Goal: Task Accomplishment & Management: Manage account settings

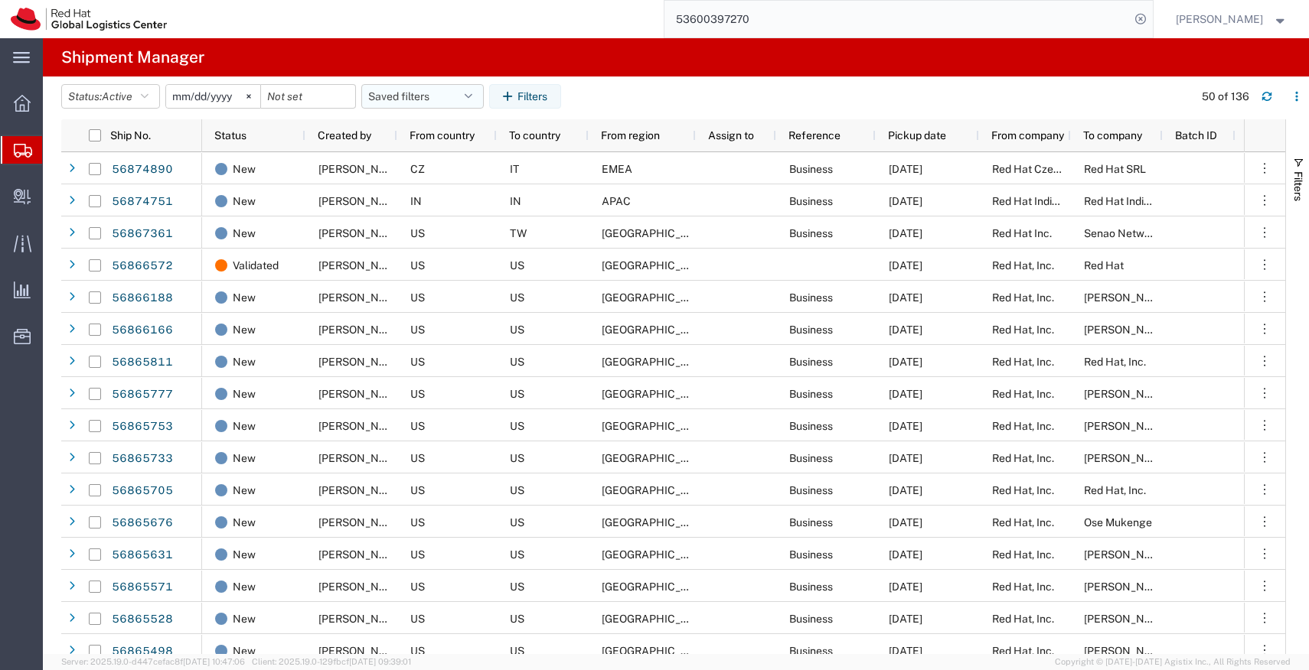
click at [472, 93] on icon "button" at bounding box center [469, 96] width 8 height 11
click at [434, 165] on span "APAC" at bounding box center [464, 163] width 201 height 28
type input "[DATE]"
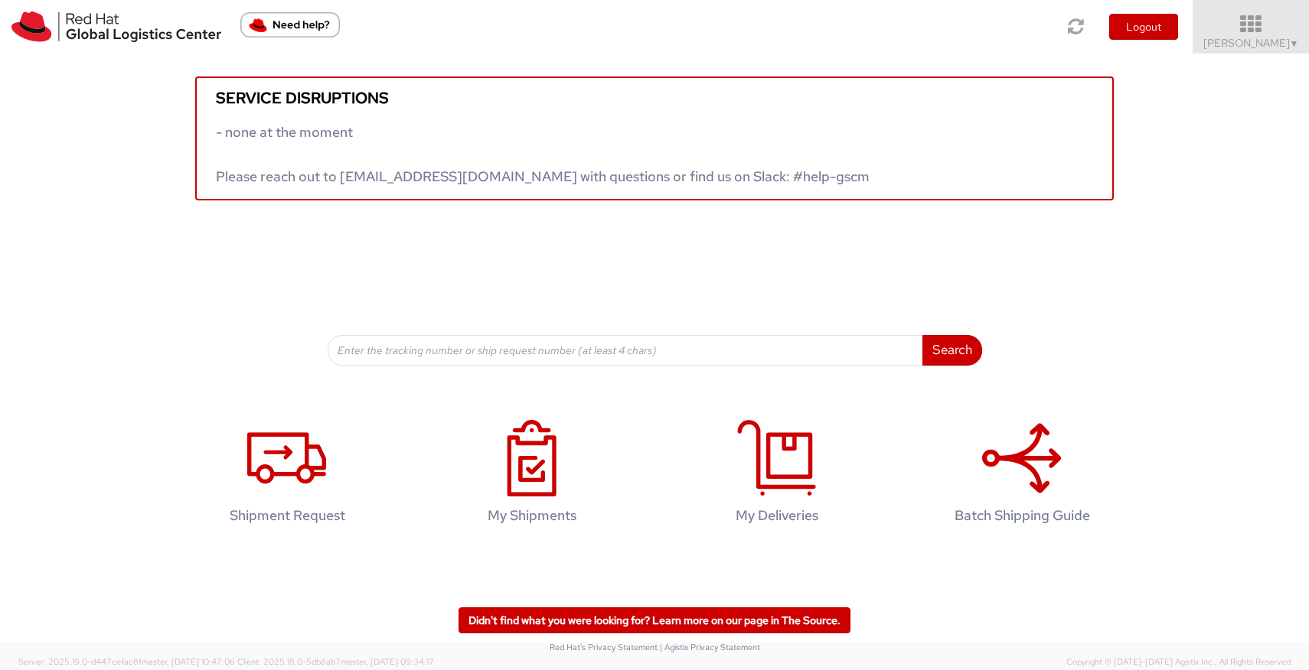
click at [1289, 29] on icon at bounding box center [1251, 24] width 134 height 21
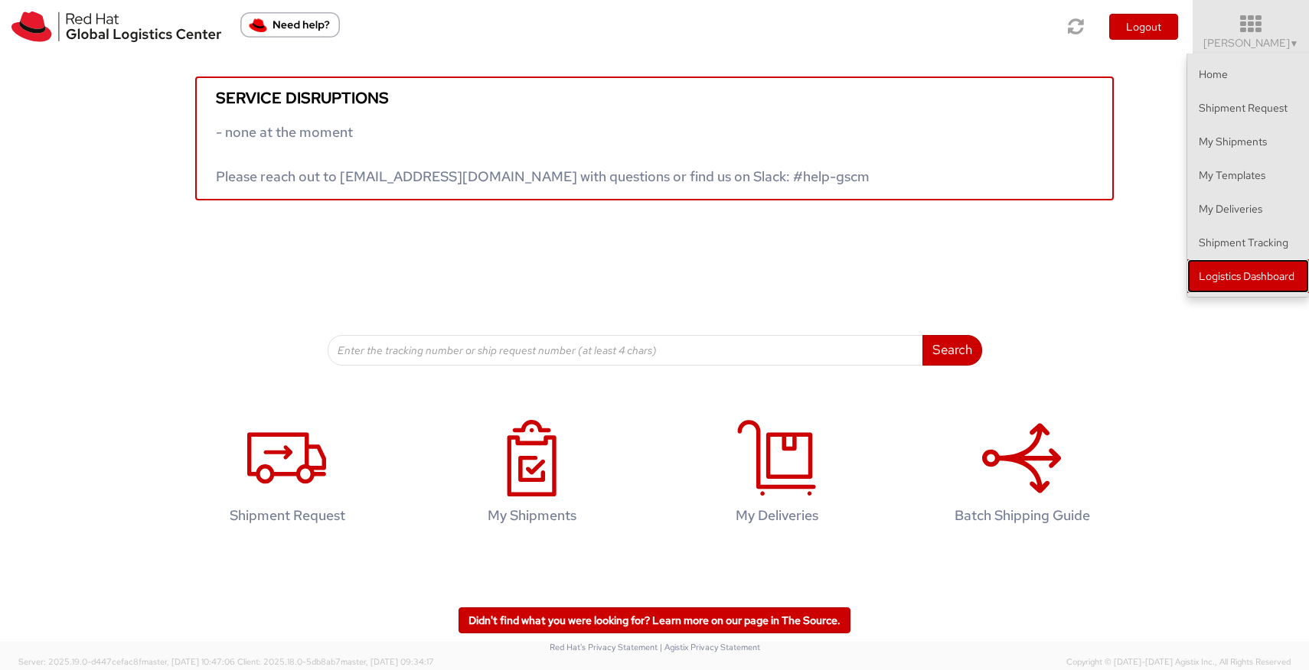
click at [1236, 274] on link "Logistics Dashboard" at bounding box center [1248, 276] width 122 height 34
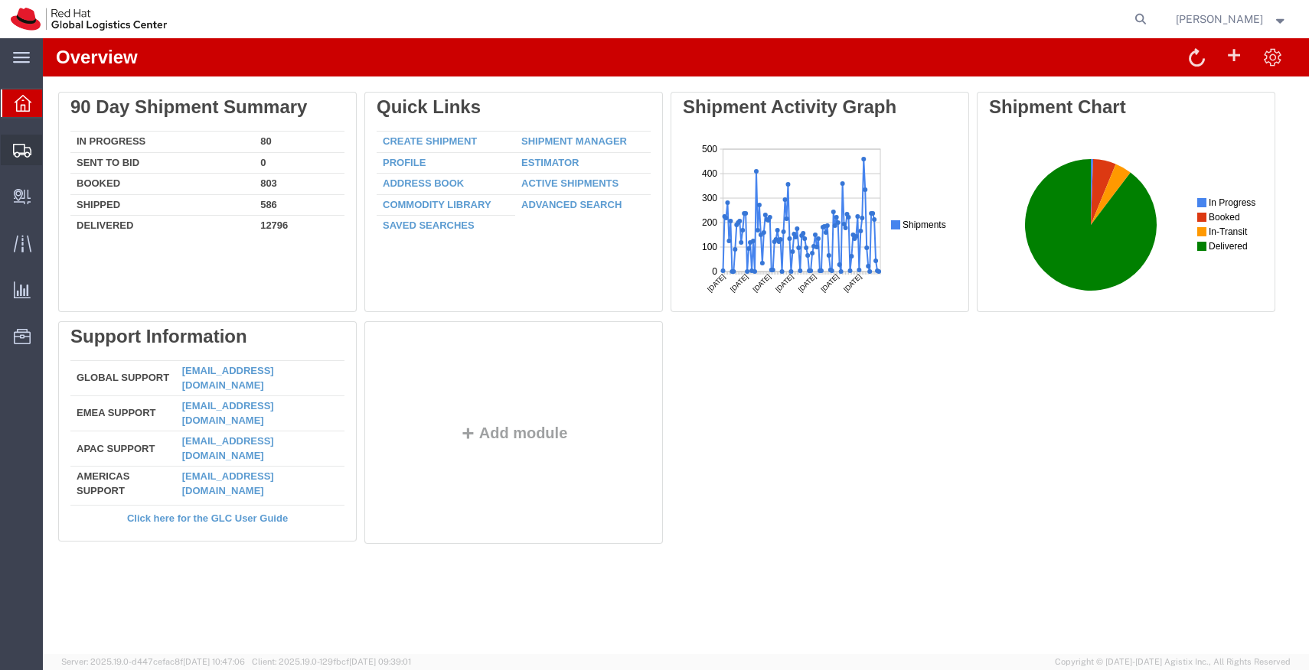
click at [53, 146] on span "Shipments" at bounding box center [47, 150] width 11 height 31
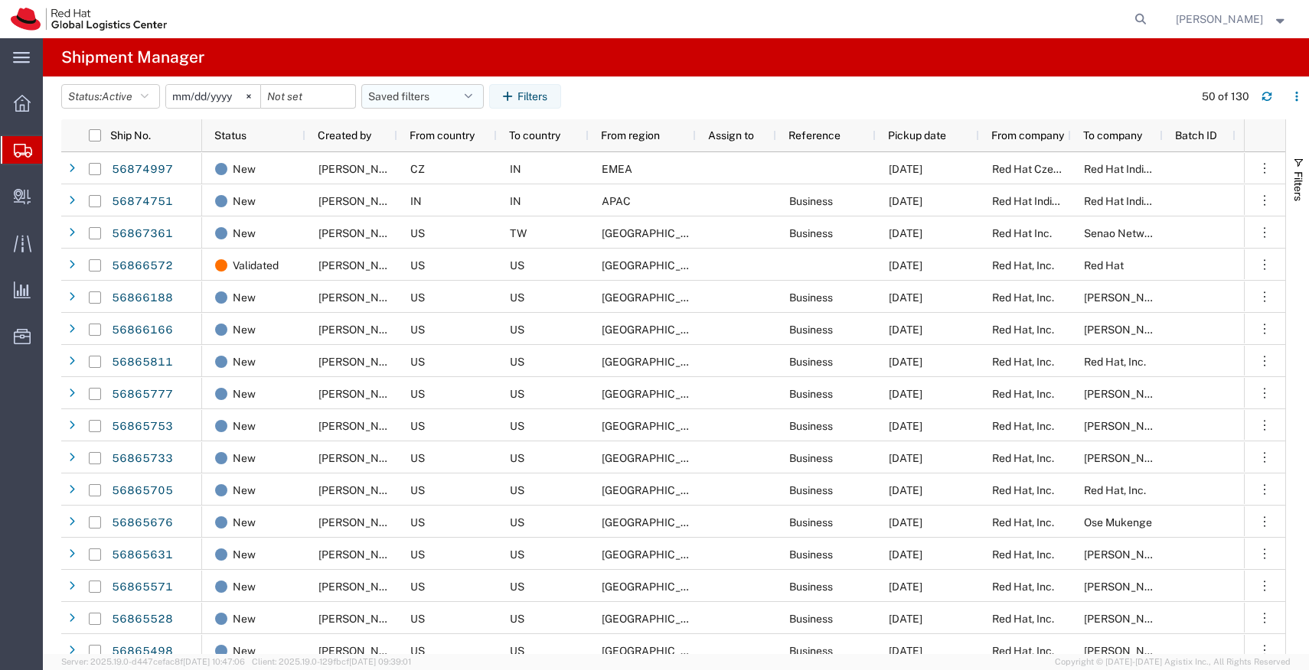
click at [480, 93] on button "Saved filters" at bounding box center [422, 96] width 122 height 24
click at [435, 161] on span "APAC" at bounding box center [464, 163] width 201 height 28
type input "[DATE]"
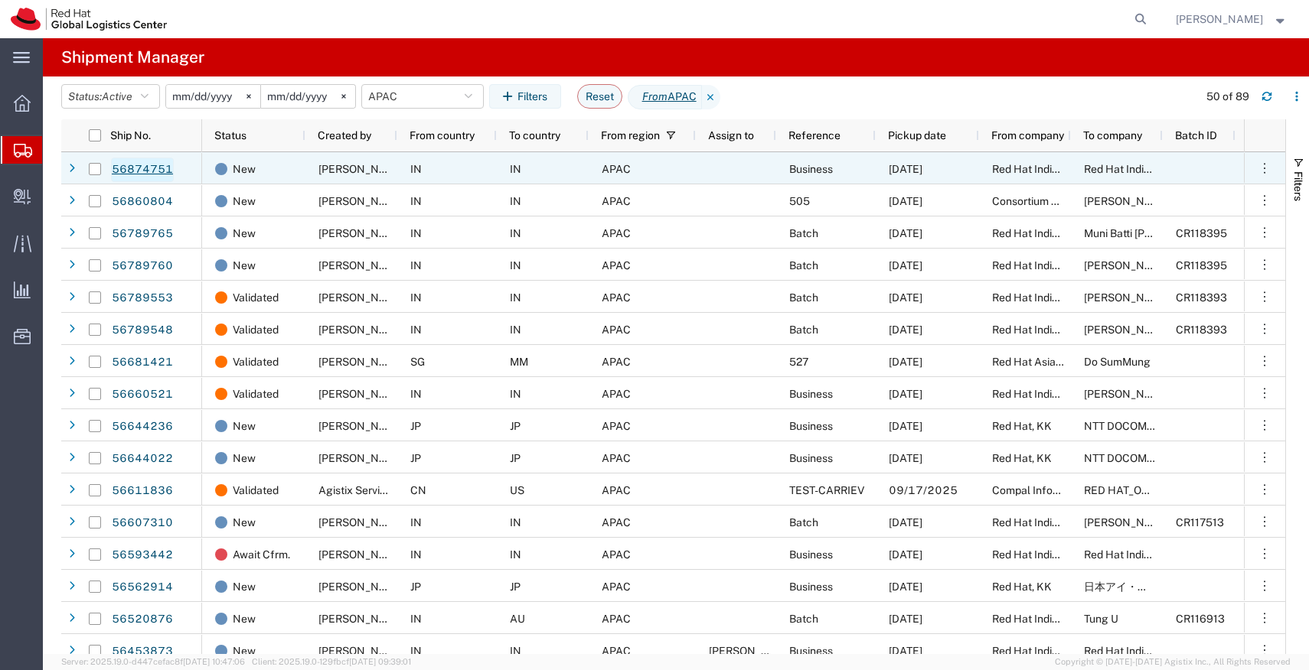
click at [139, 169] on link "56874751" at bounding box center [142, 170] width 63 height 24
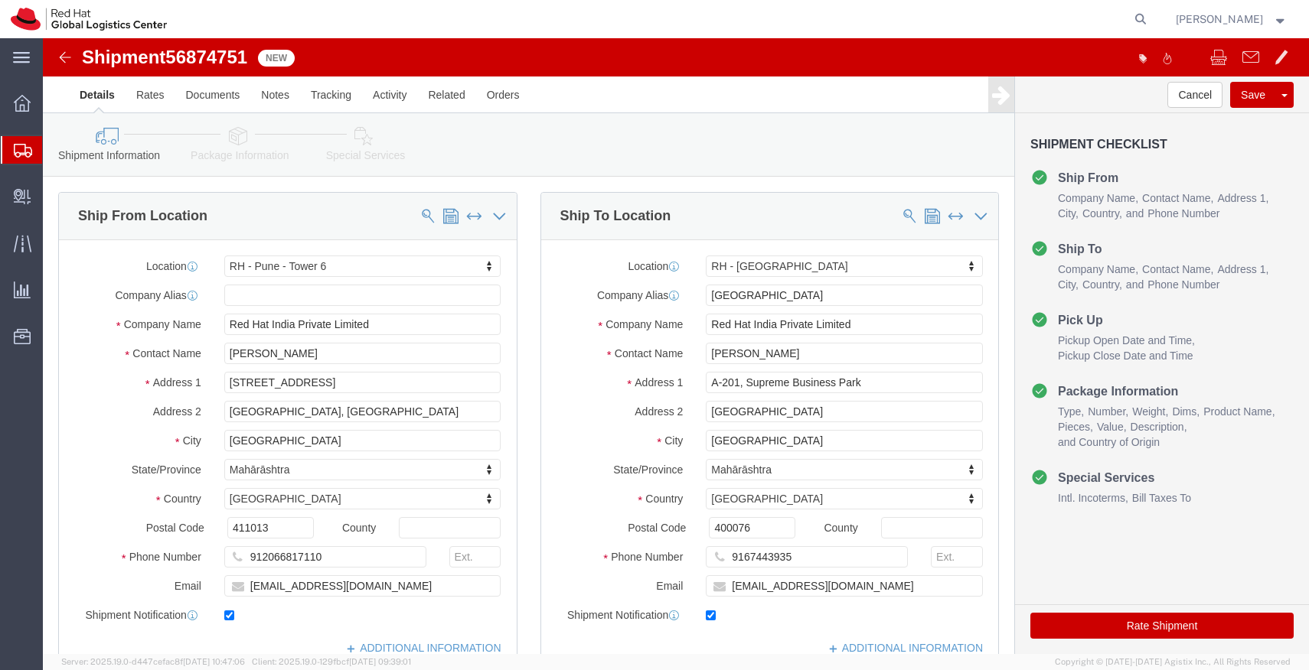
select select "38432"
select select "37986"
drag, startPoint x: 754, startPoint y: 318, endPoint x: 647, endPoint y: 322, distance: 107.2
click div "[PERSON_NAME]"
drag, startPoint x: 761, startPoint y: 318, endPoint x: 645, endPoint y: 312, distance: 115.7
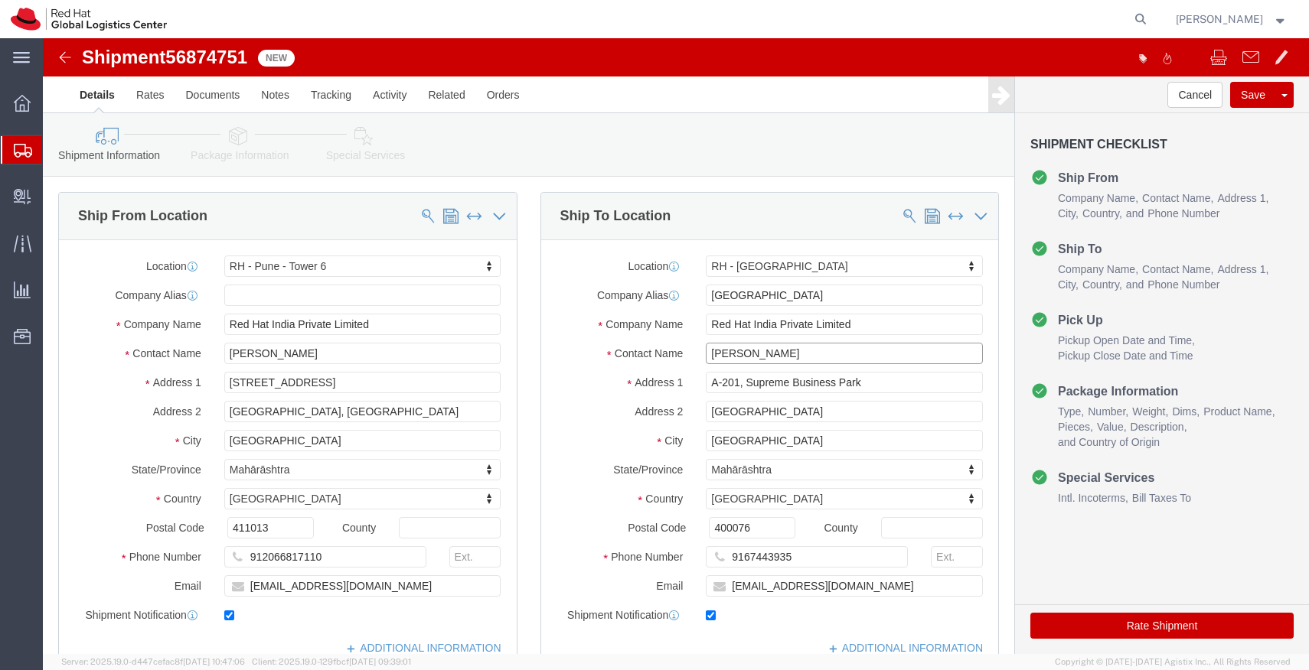
click div "[PERSON_NAME]"
click input "Red Hat India Private Limited"
click link "Special Services"
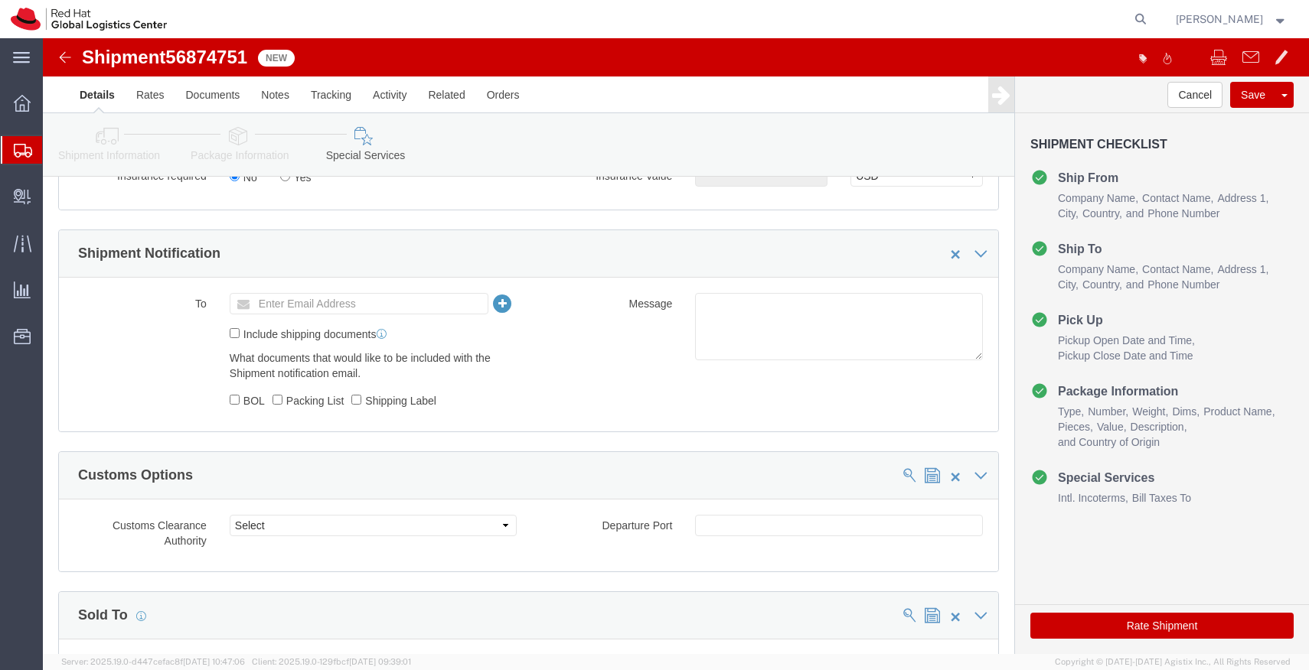
scroll to position [505, 0]
click input "text"
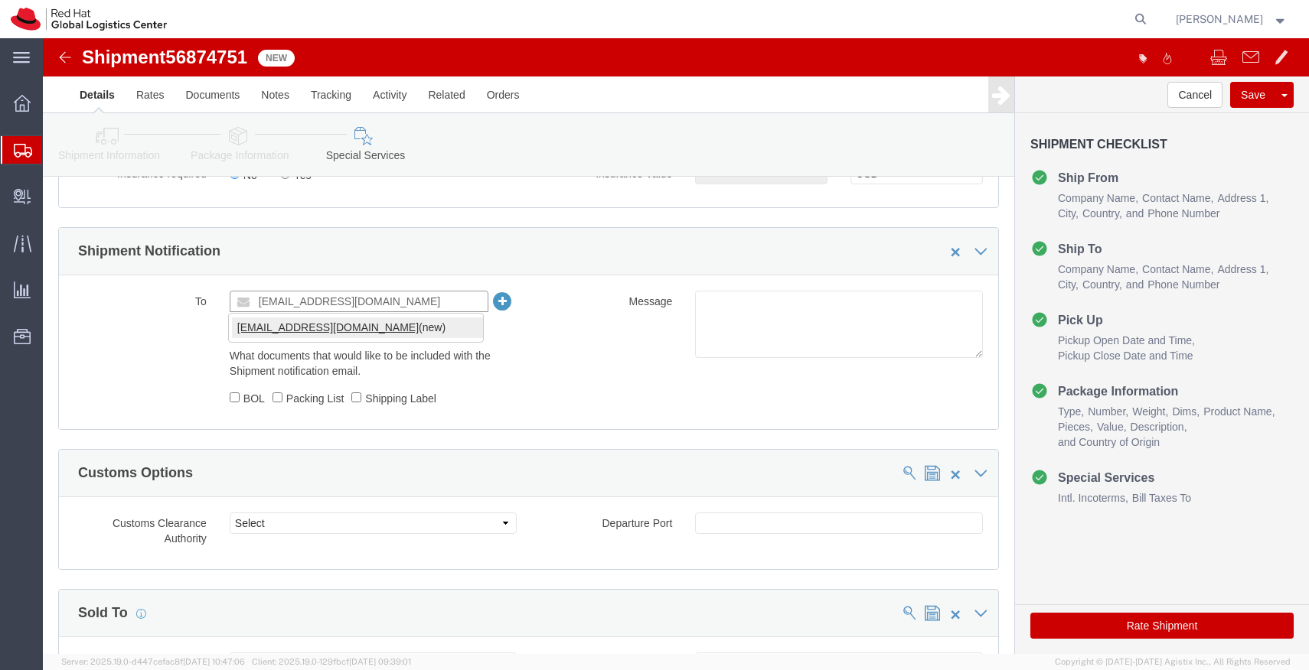
type input "[EMAIL_ADDRESS][DOMAIN_NAME]"
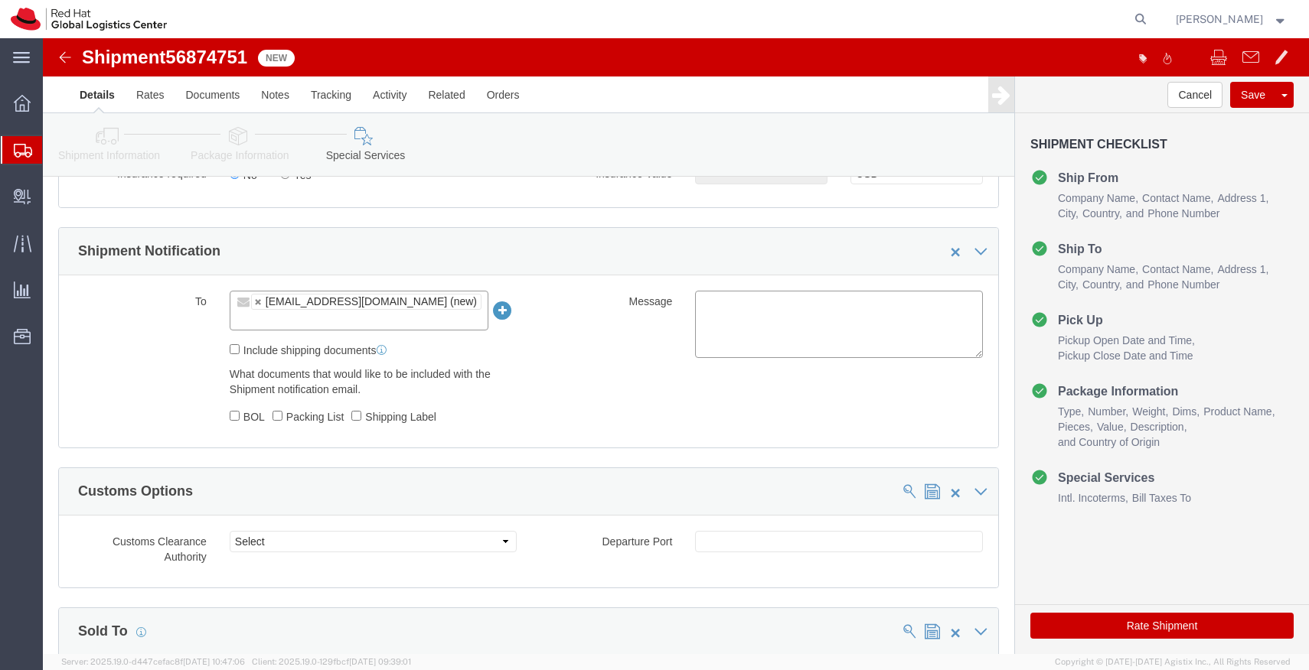
click textarea
paste textarea "Hardware - Laptop, Here is the web link for tracking this shipment([URL][DOMAIN…"
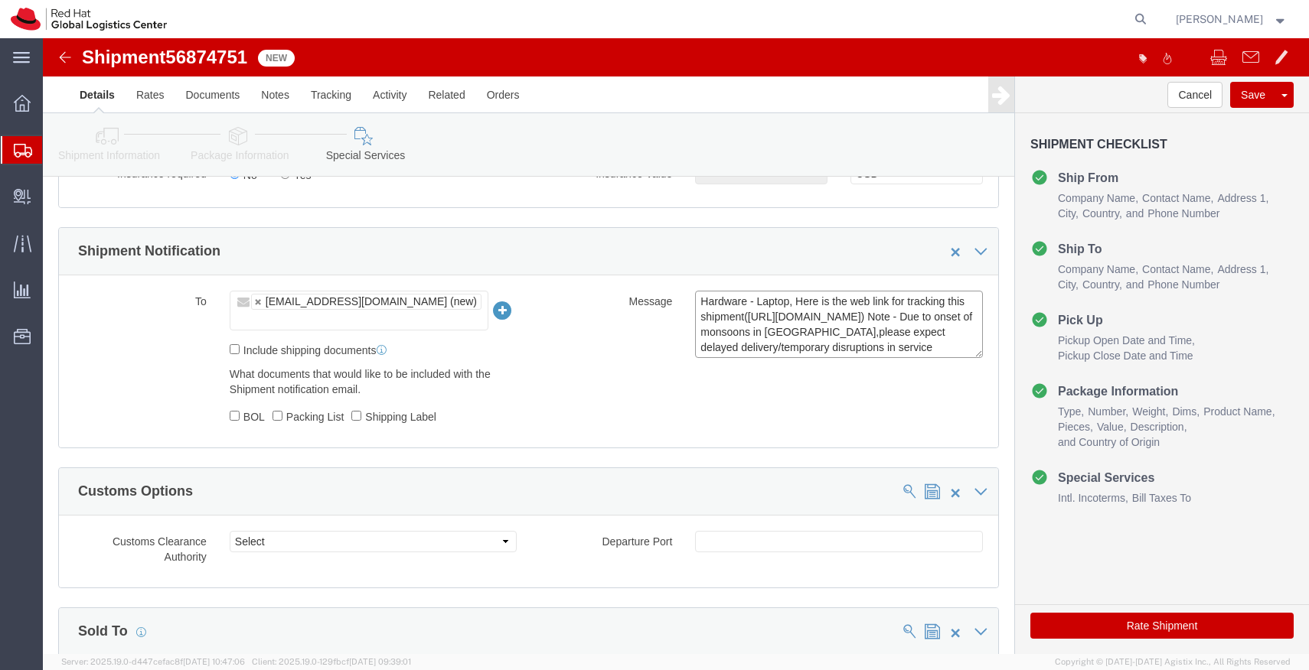
scroll to position [27, 0]
type textarea "Hardware - Laptop, Here is the web link for tracking this shipment([URL][DOMAIN…"
click icon
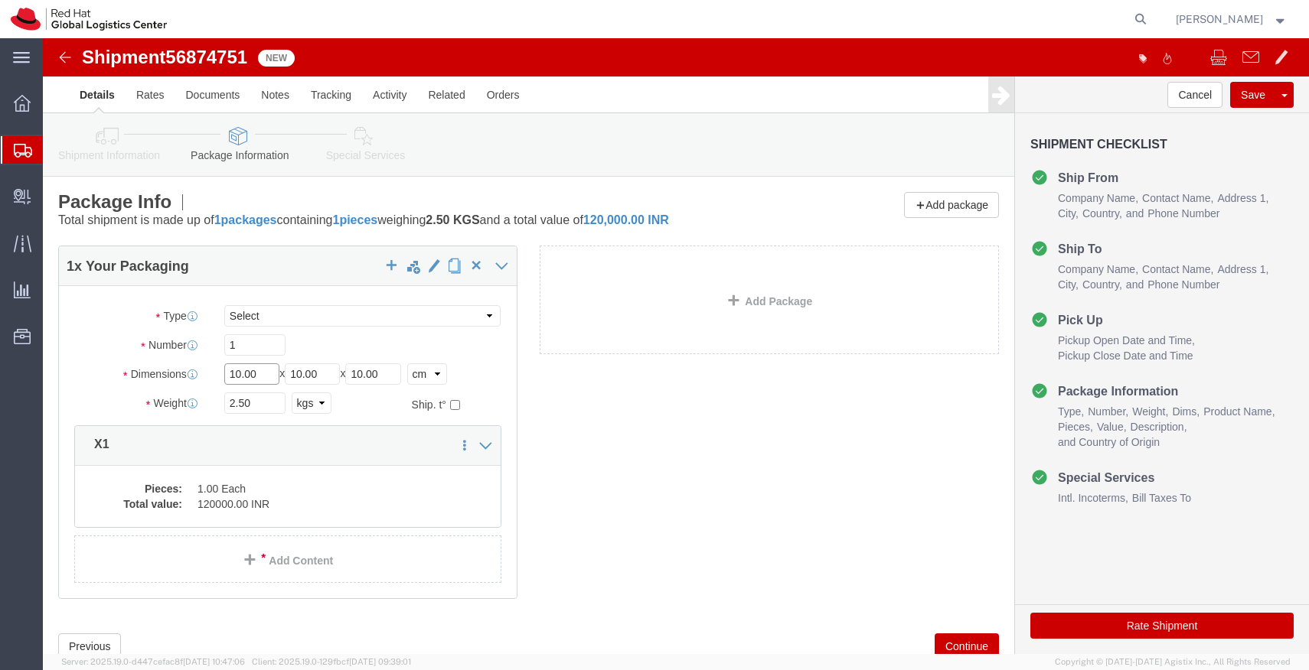
click input "10.00"
type input "55"
type input "35"
type input "20"
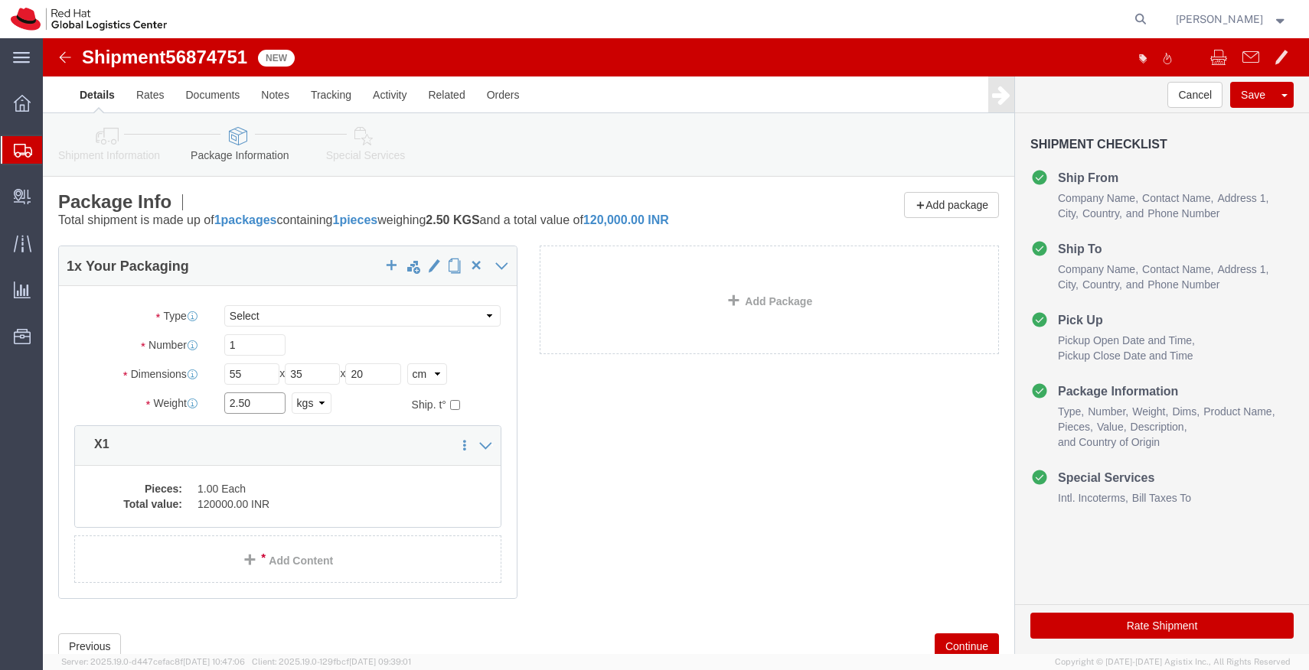
click input "2.50"
type input "3.200"
click dd "1.00 Each"
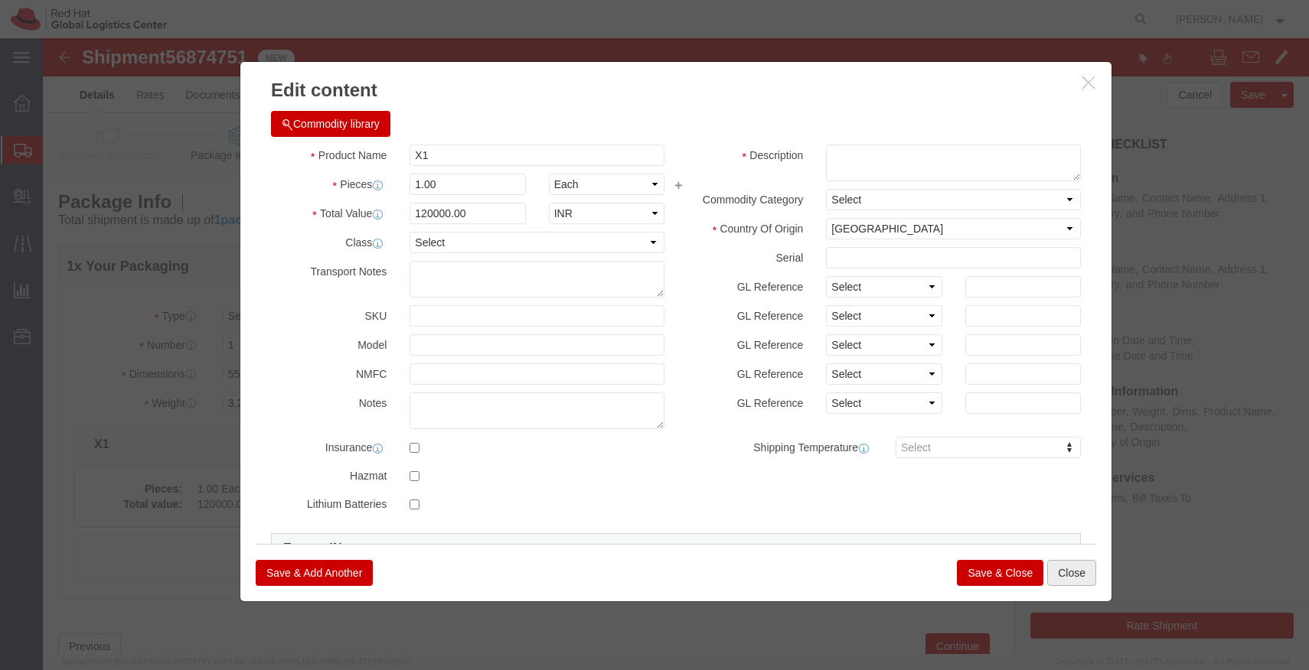
click button "Close"
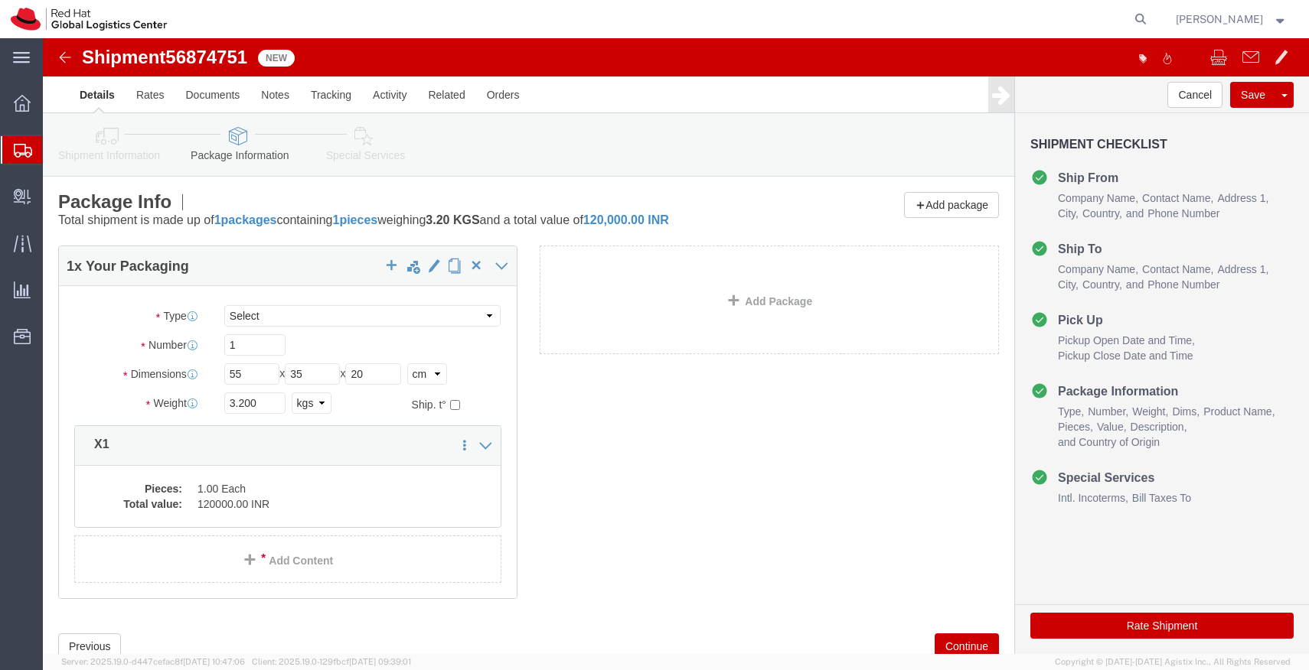
click icon
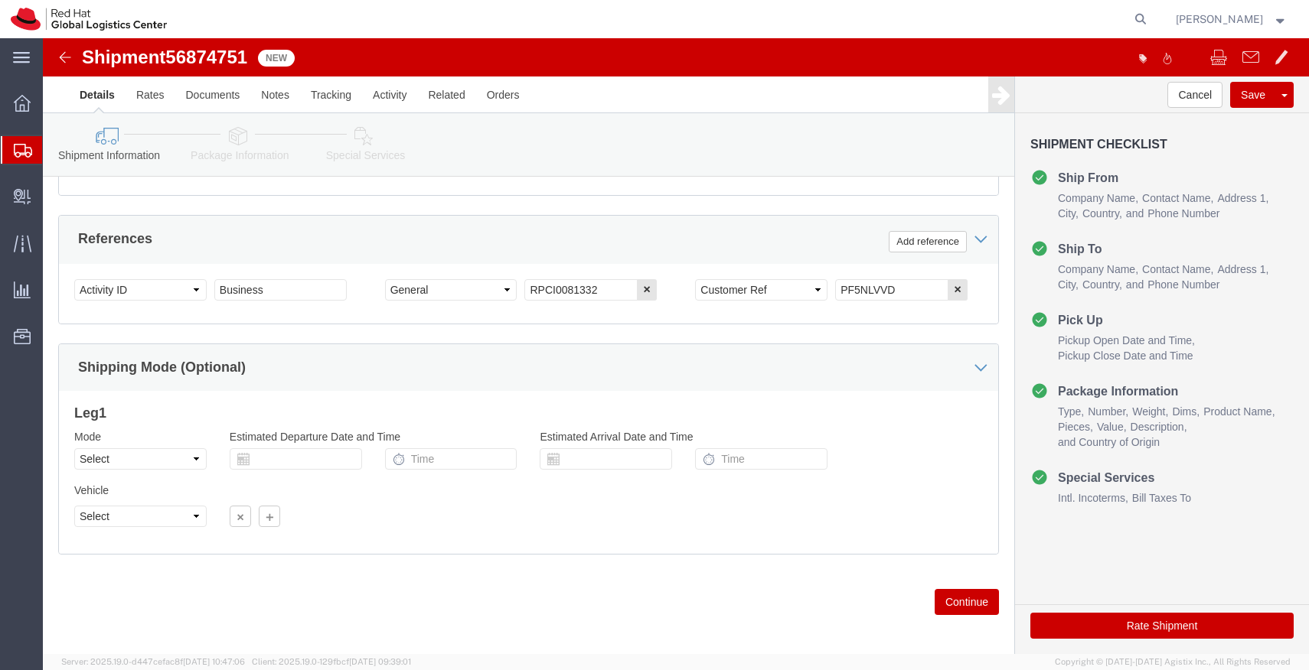
scroll to position [698, 0]
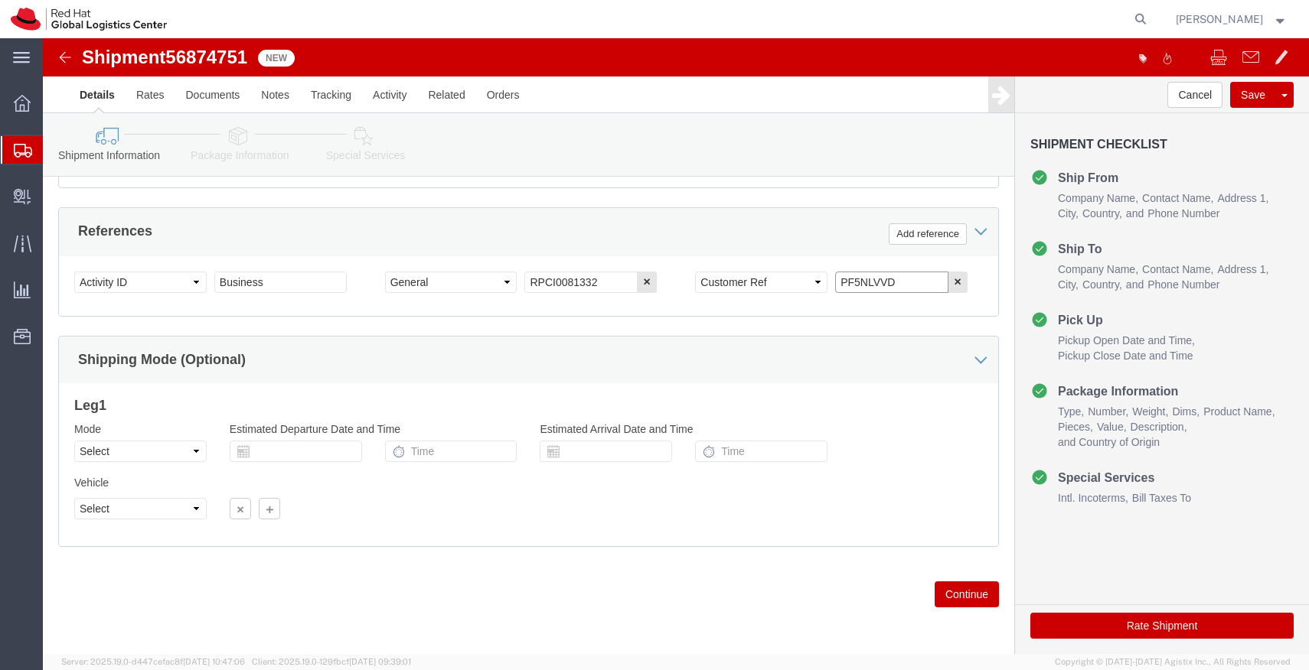
click input "PF5NLVVD"
click link "Package Information"
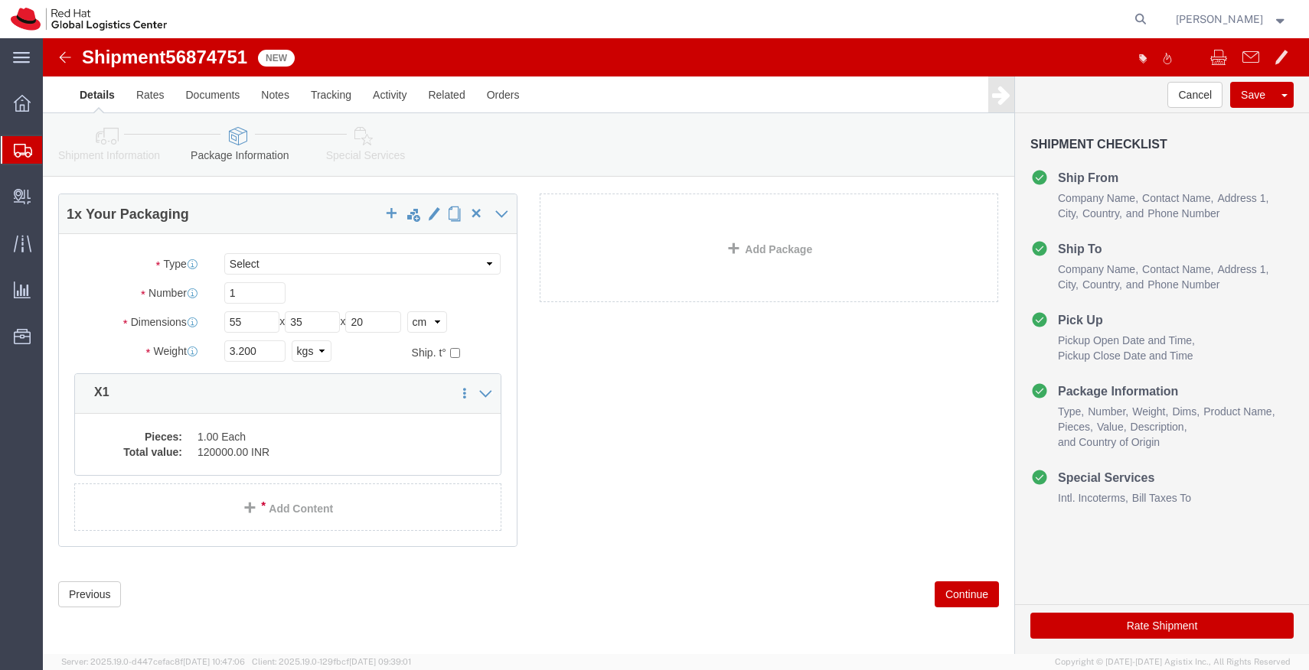
scroll to position [52, 0]
click dd "120000.00 INR"
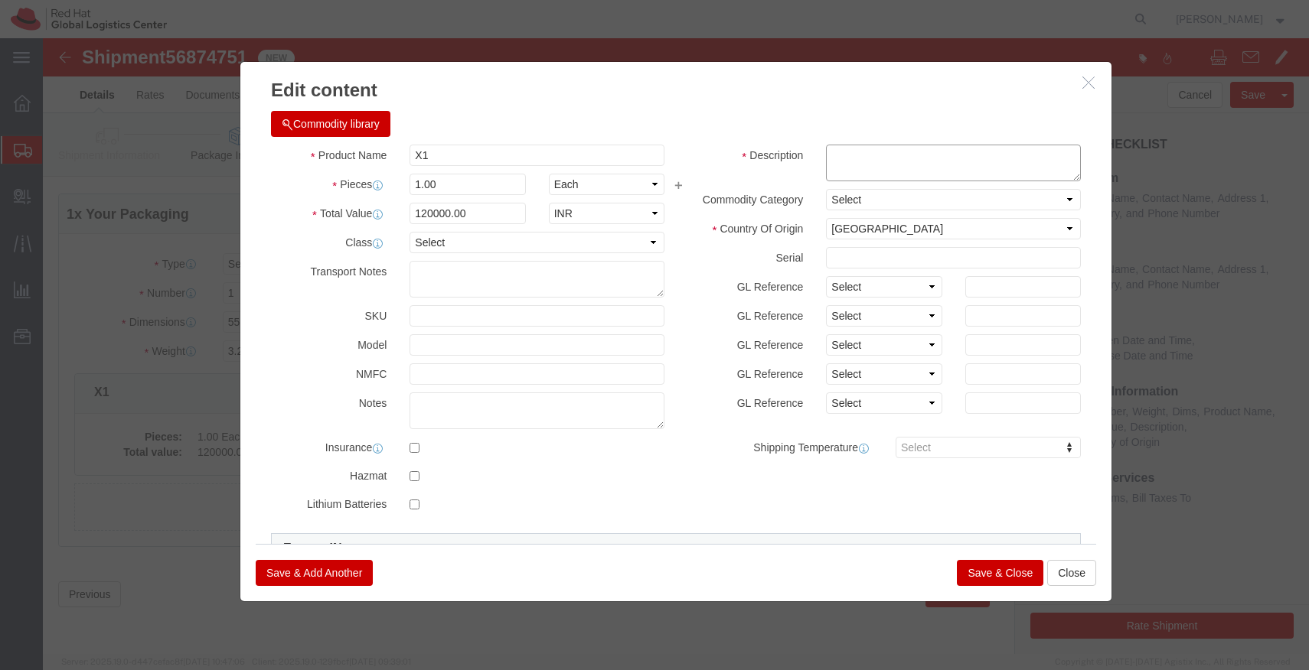
click textarea
paste textarea "PF5NLVVD"
type textarea "PF5NLVVD"
click button "Save & Close"
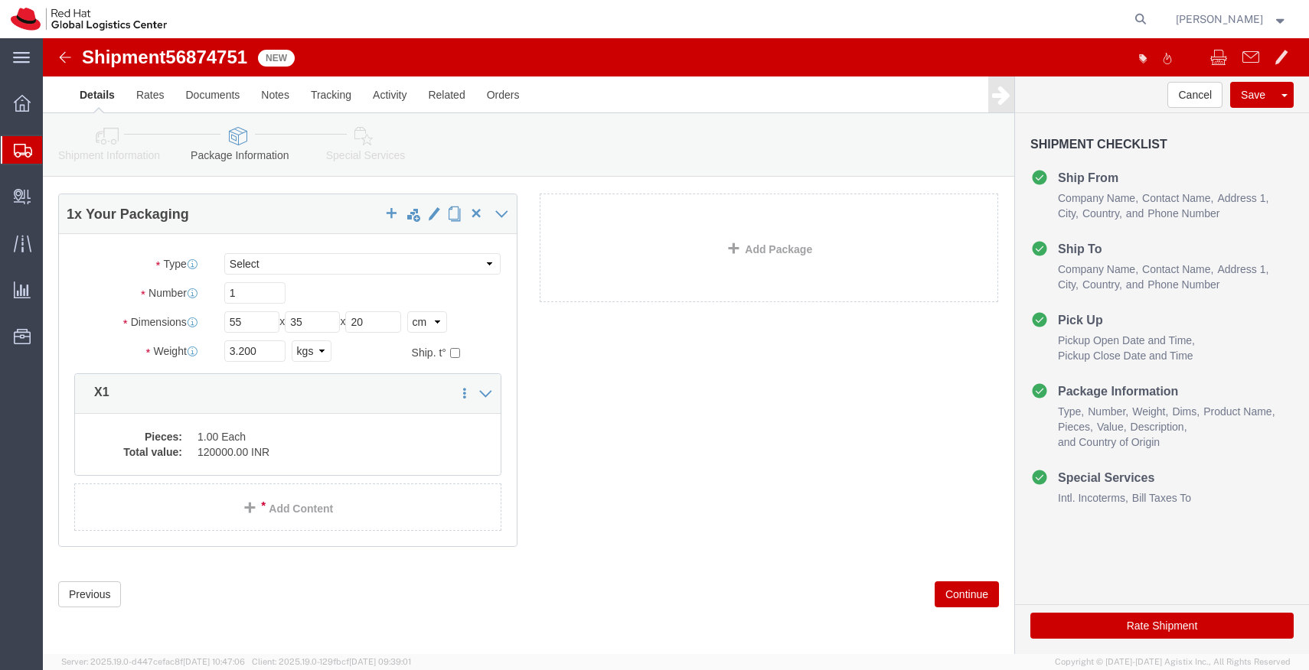
click button "Rate Shipment"
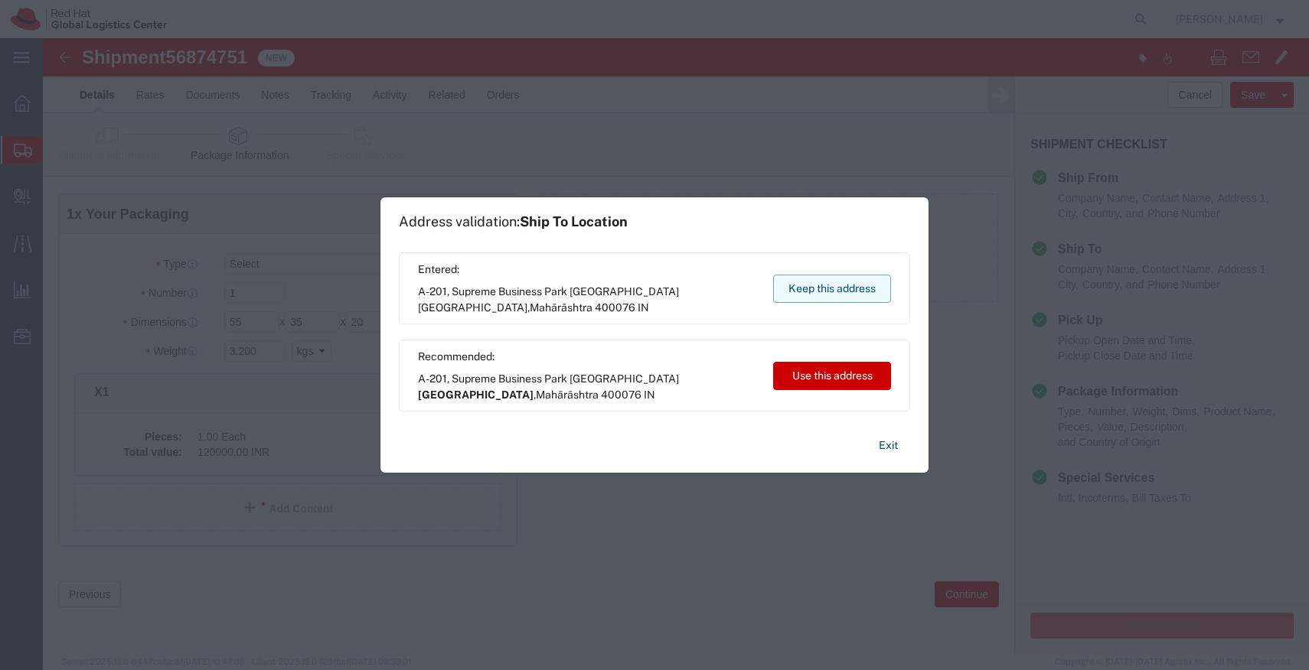
click at [869, 292] on button "Keep this address" at bounding box center [832, 289] width 118 height 28
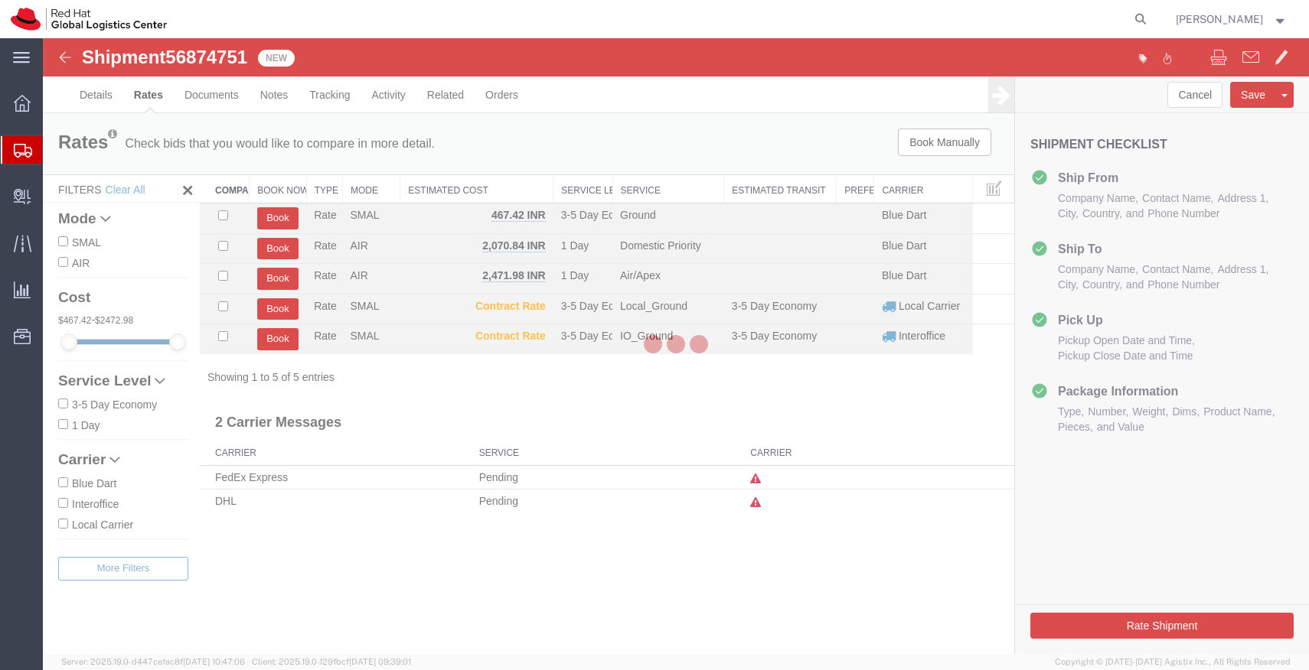
scroll to position [0, 0]
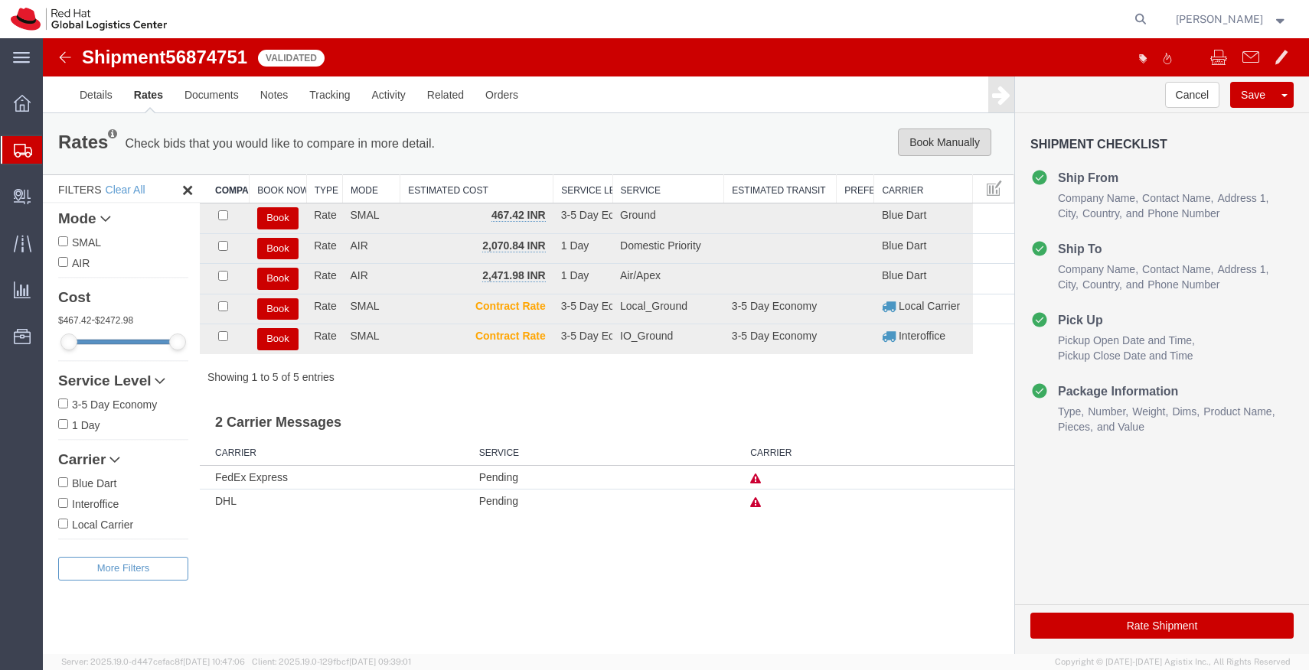
click at [950, 145] on button "Book Manually" at bounding box center [944, 143] width 93 height 28
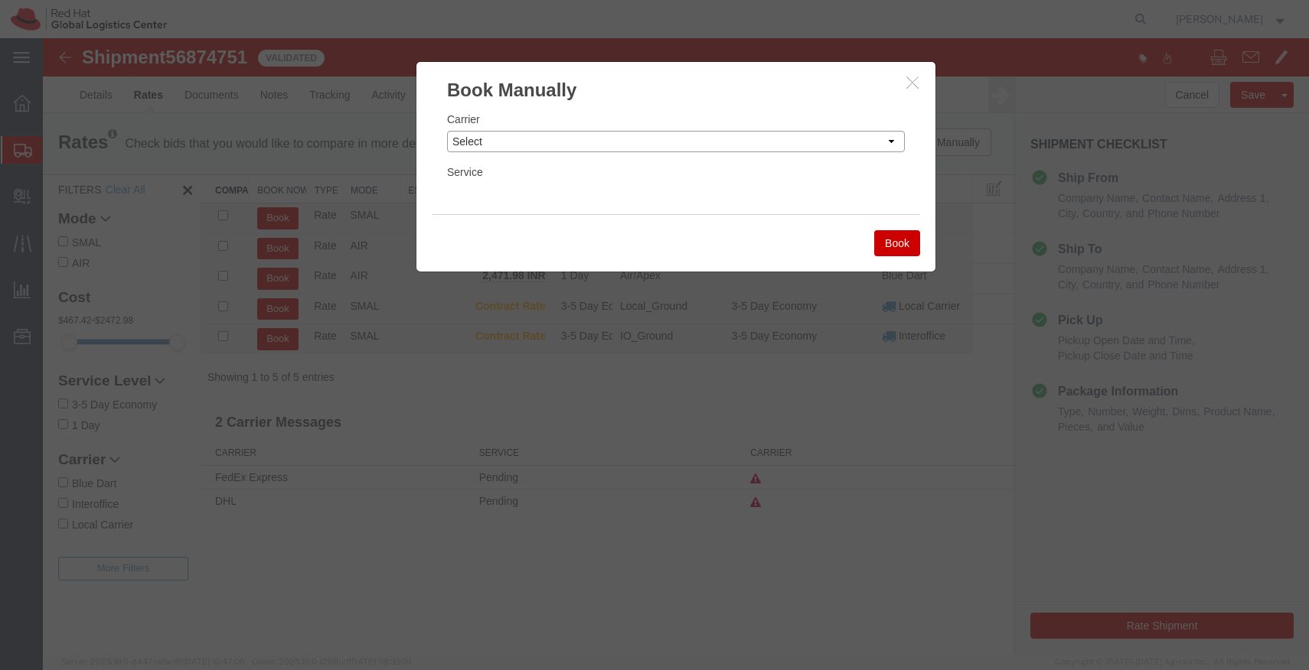
click at [829, 139] on select "Select Add New Carrier (and default service) Blue Dart DHL FedEx Express Global…" at bounding box center [676, 141] width 458 height 21
select select "14653"
click at [447, 131] on select "Select Add New Carrier (and default service) Blue Dart DHL FedEx Express Global…" at bounding box center [676, 141] width 458 height 21
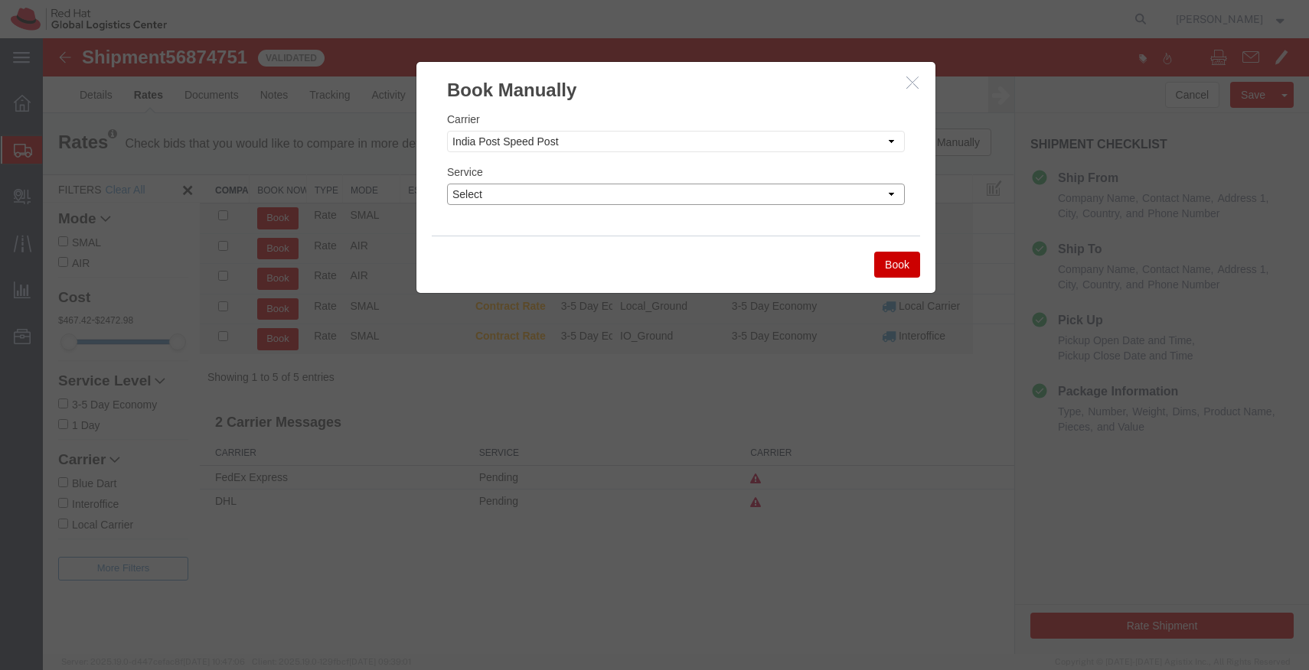
click at [599, 199] on select "Select Air" at bounding box center [676, 194] width 458 height 21
select select "29222"
click at [447, 184] on select "Select Air" at bounding box center [676, 194] width 458 height 21
click at [903, 268] on button "Book" at bounding box center [897, 265] width 46 height 26
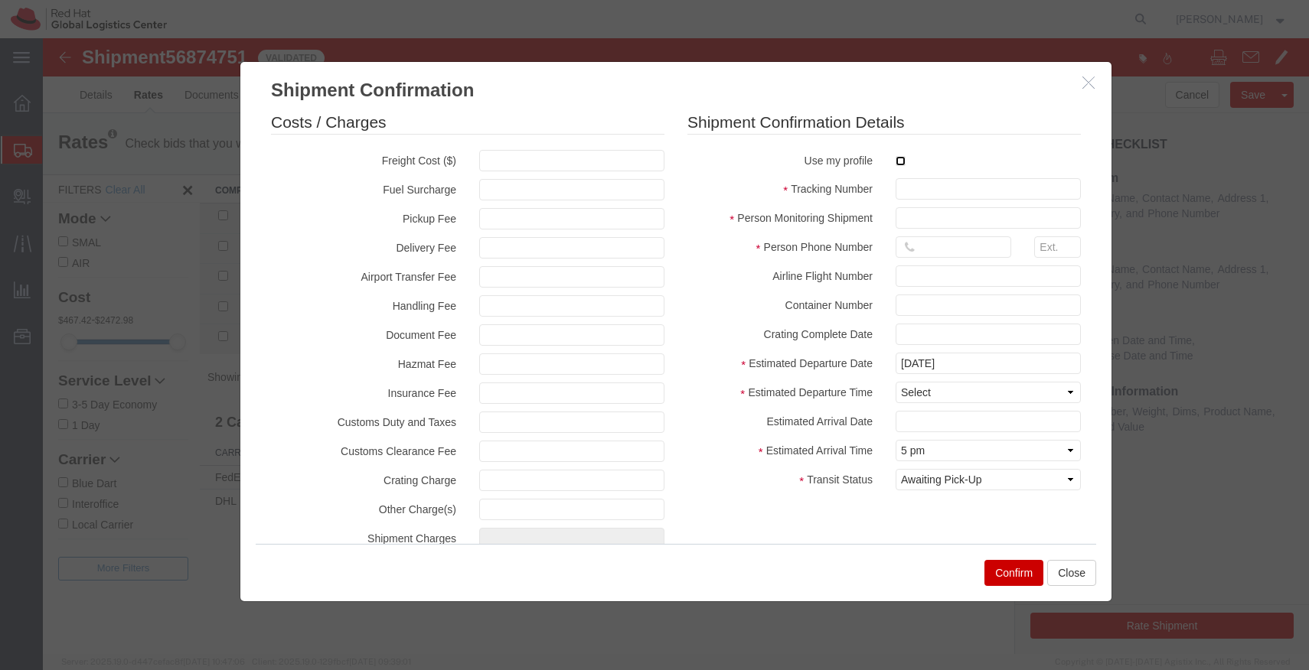
click at [895, 162] on input "checkbox" at bounding box center [900, 161] width 10 height 10
checkbox input "true"
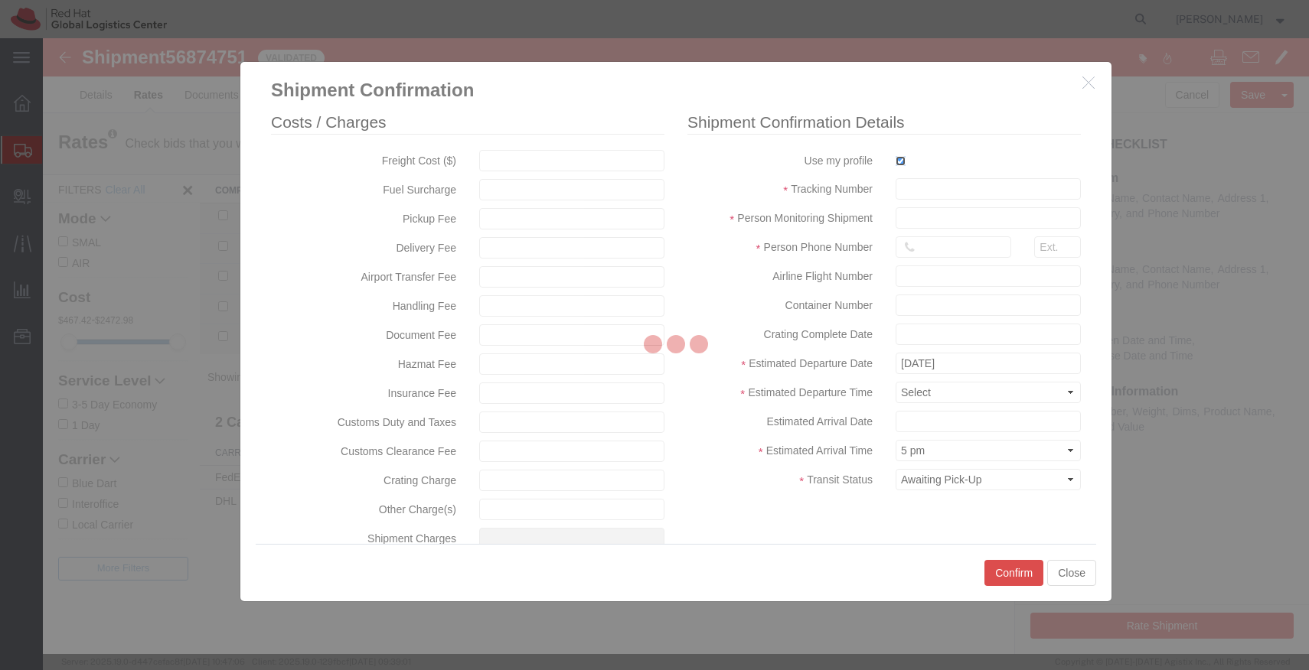
type input "[PERSON_NAME]"
type input "[PHONE_NUMBER]"
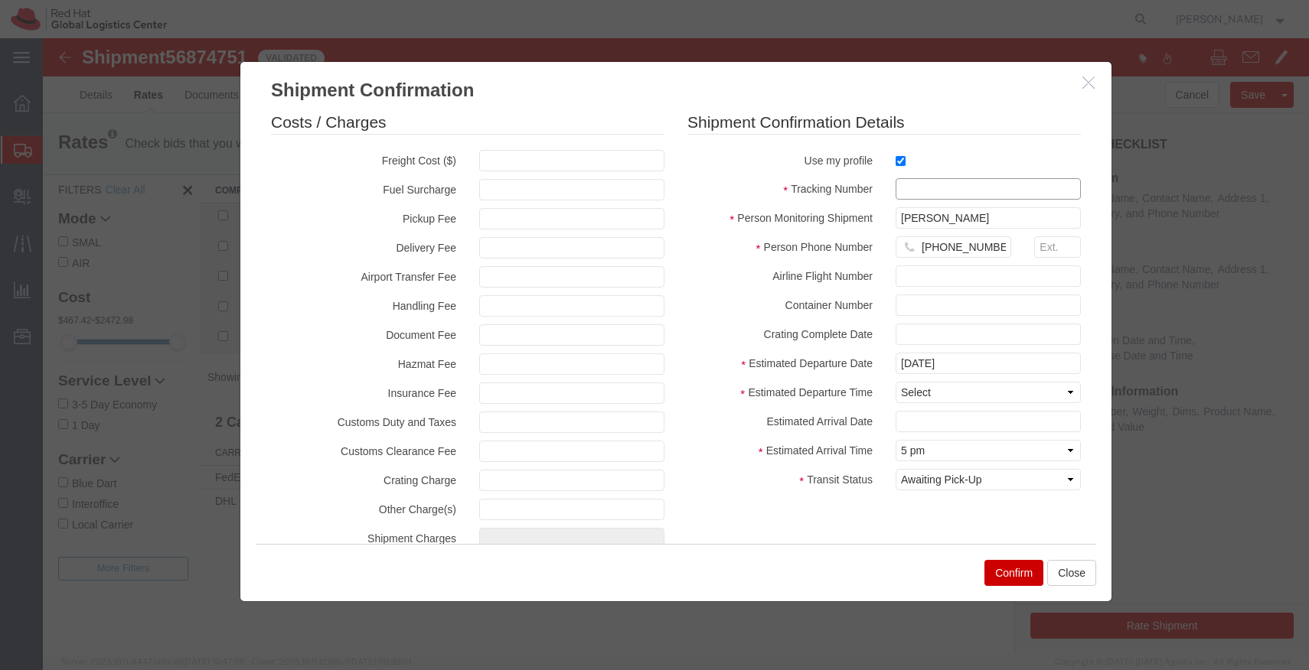
click at [919, 189] on input "text" at bounding box center [987, 188] width 185 height 21
paste input "EM387345561IN"
type input "EM387345561IN"
click at [984, 386] on select "Select Midnight 1 am 2 am 3 am 4 am 5 am 6 am 7 am 8 am 9 am 10 am 11 am 12 Noo…" at bounding box center [987, 392] width 185 height 21
select select "1200"
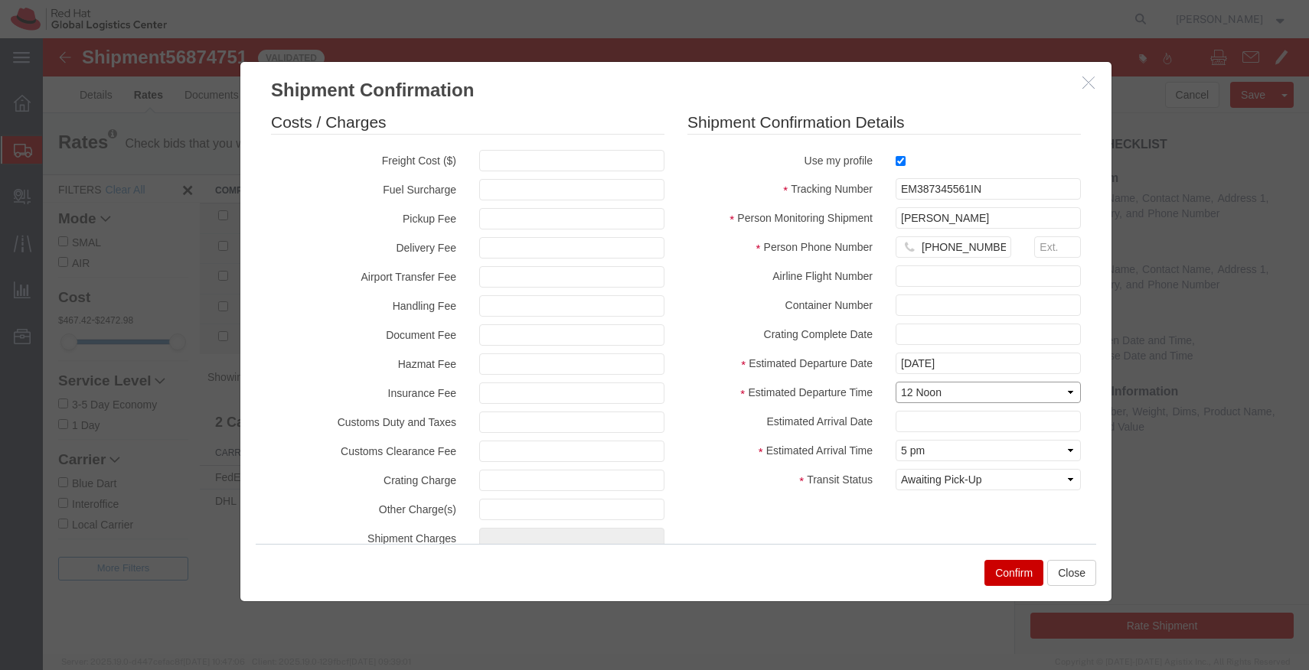
click at [895, 382] on select "Select Midnight 1 am 2 am 3 am 4 am 5 am 6 am 7 am 8 am 9 am 10 am 11 am 12 Noo…" at bounding box center [987, 392] width 185 height 21
click at [1000, 484] on select "Select Arrival Notice Available Arrival Notice Imported Arrive at Delivery Loca…" at bounding box center [987, 479] width 185 height 21
select select "INTRANST"
click at [895, 469] on select "Select Arrival Notice Available Arrival Notice Imported Arrive at Delivery Loca…" at bounding box center [987, 479] width 185 height 21
click at [1006, 585] on button "Confirm" at bounding box center [1013, 573] width 59 height 26
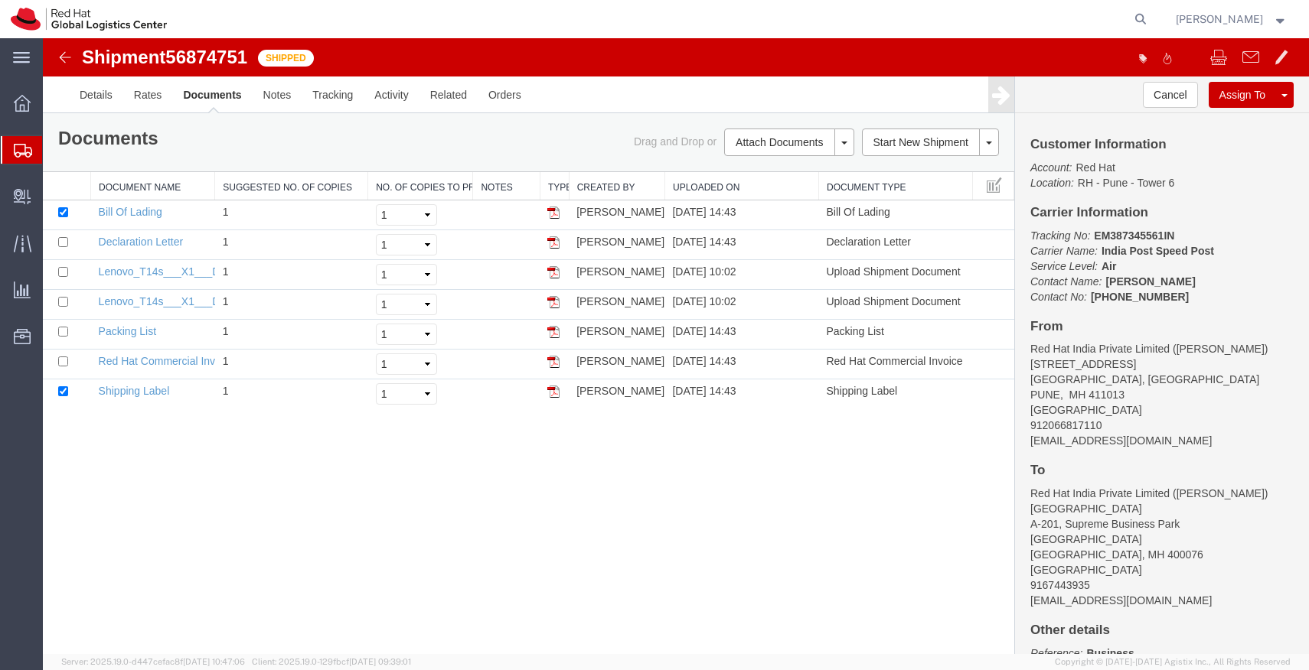
click at [21, 149] on icon at bounding box center [23, 151] width 18 height 14
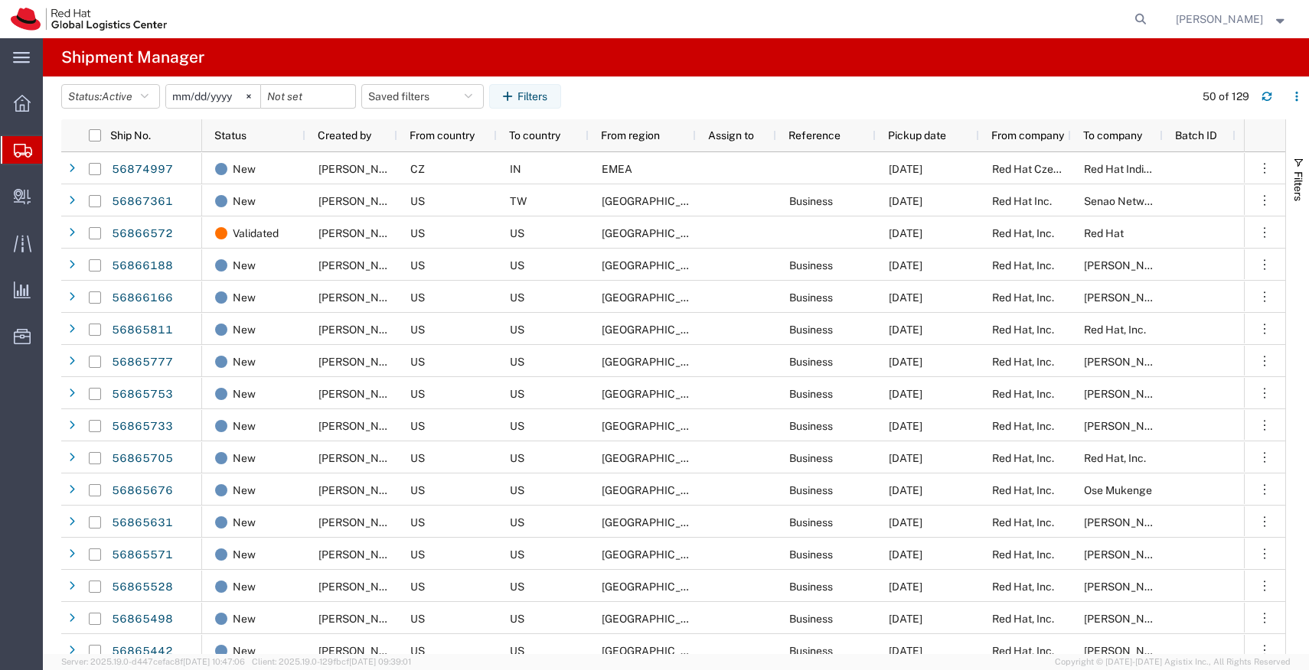
click at [1077, 665] on span "Copyright © [DATE]-[DATE] Agistix Inc., All Rights Reserved" at bounding box center [1173, 662] width 236 height 13
click at [481, 93] on button "Saved filters" at bounding box center [422, 96] width 122 height 24
click at [452, 159] on span "APAC" at bounding box center [464, 163] width 201 height 28
type input "[DATE]"
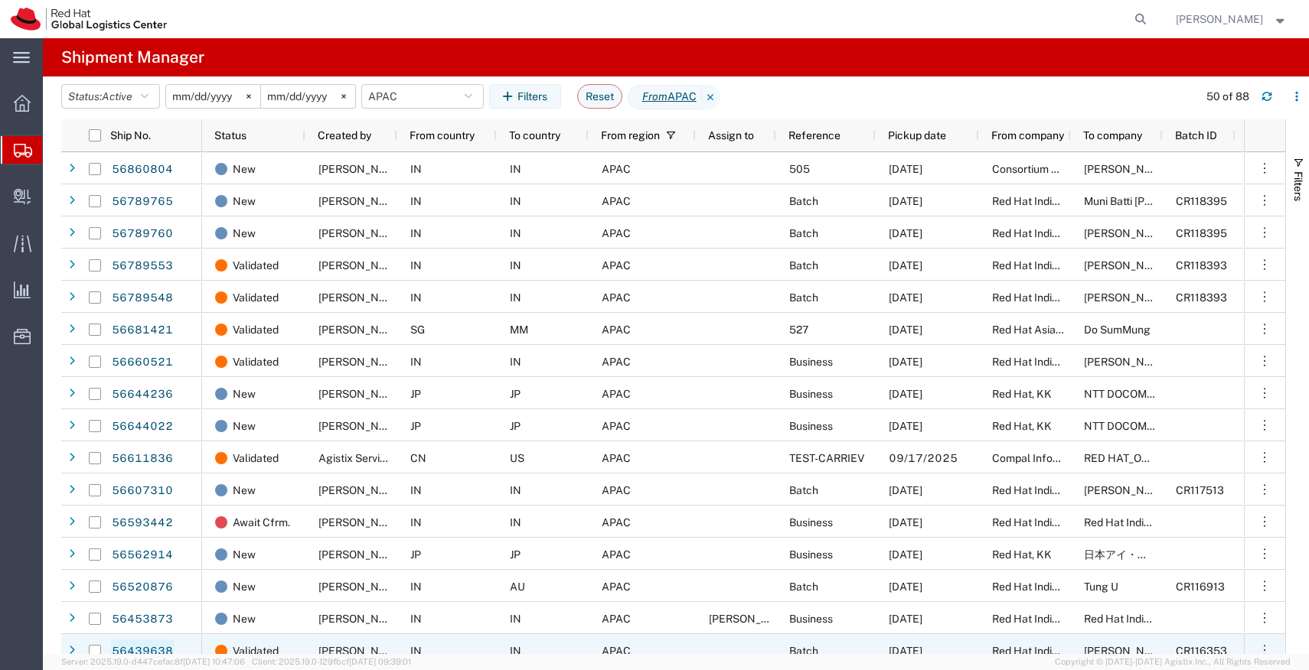
click at [167, 652] on link "56439638" at bounding box center [142, 652] width 63 height 24
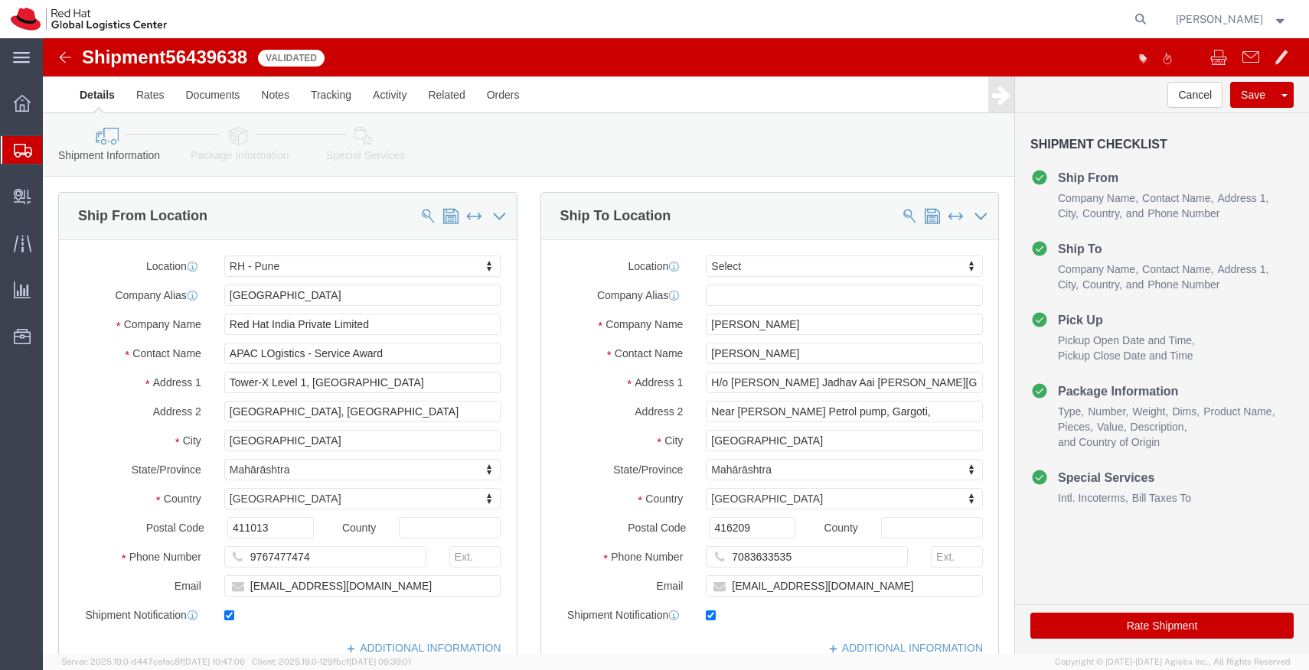
select select "38007"
select select
drag, startPoint x: 733, startPoint y: 317, endPoint x: 620, endPoint y: 321, distance: 113.3
click div "Contact Name [PERSON_NAME]"
click button "Rate Shipment"
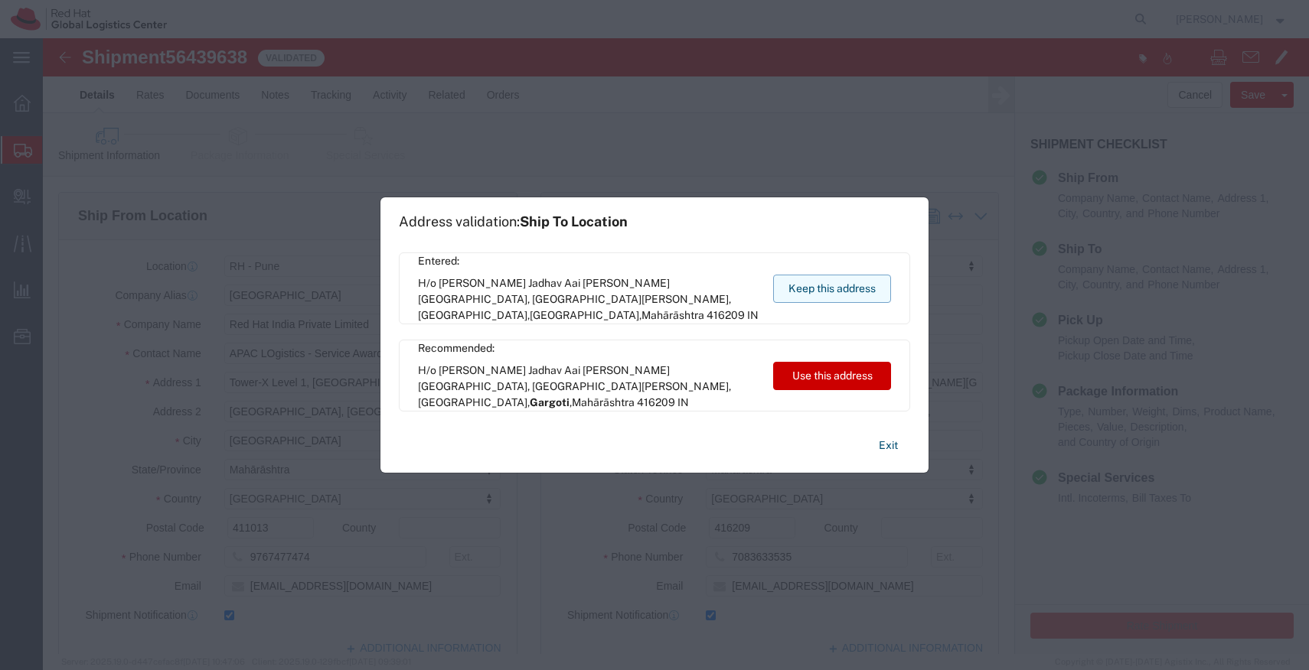
click at [862, 290] on button "Keep this address" at bounding box center [832, 289] width 118 height 28
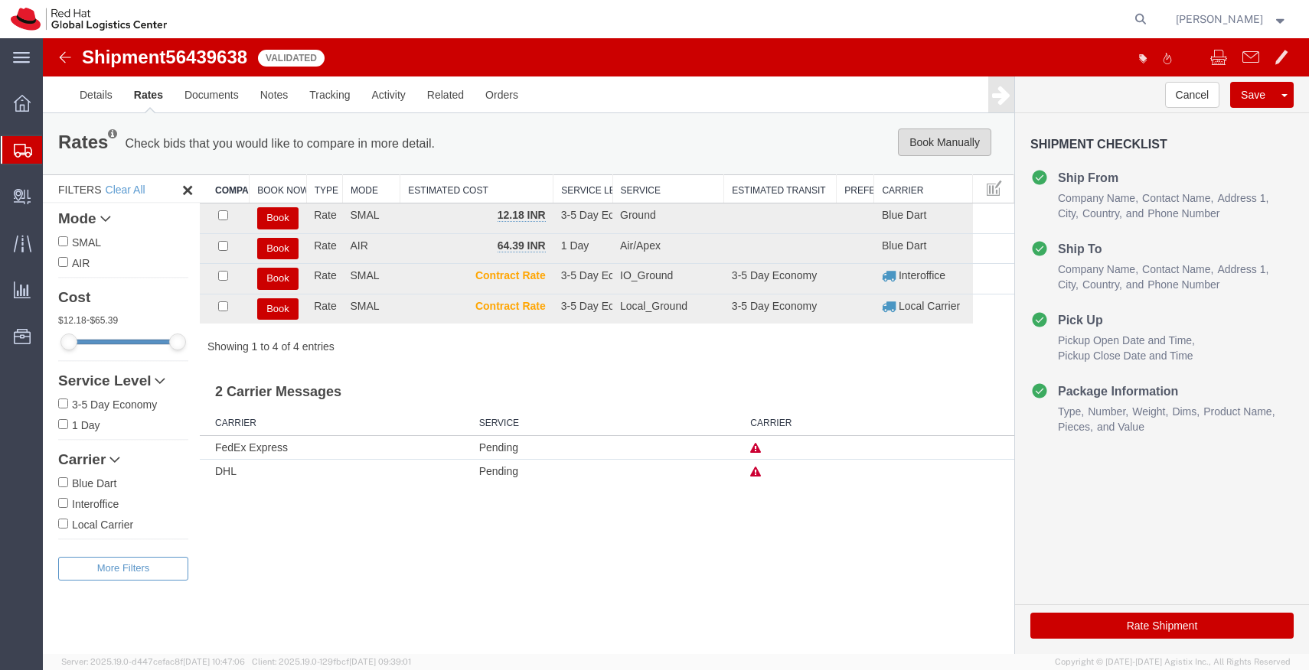
click at [969, 142] on button "Book Manually" at bounding box center [944, 143] width 93 height 28
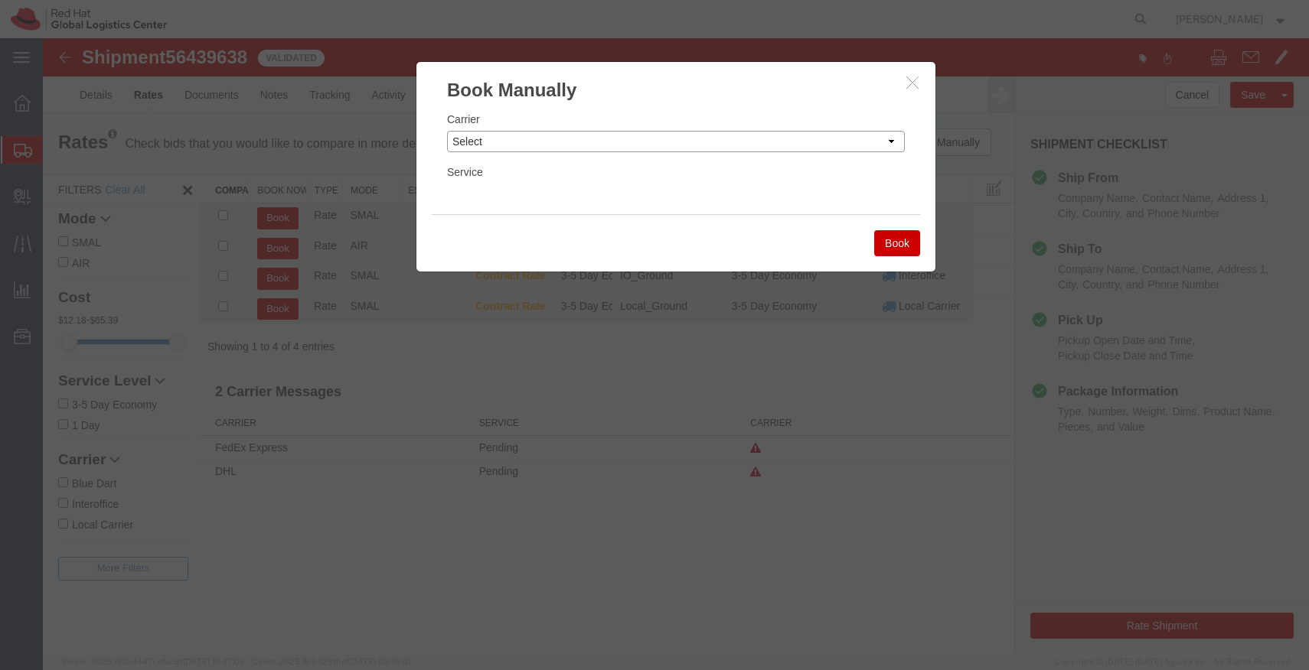
click at [864, 139] on select "Select Add New Carrier (and default service) Blue Dart DHL FedEx Express Global…" at bounding box center [676, 141] width 458 height 21
select select "14653"
click at [447, 131] on select "Select Add New Carrier (and default service) Blue Dart DHL FedEx Express Global…" at bounding box center [676, 141] width 458 height 21
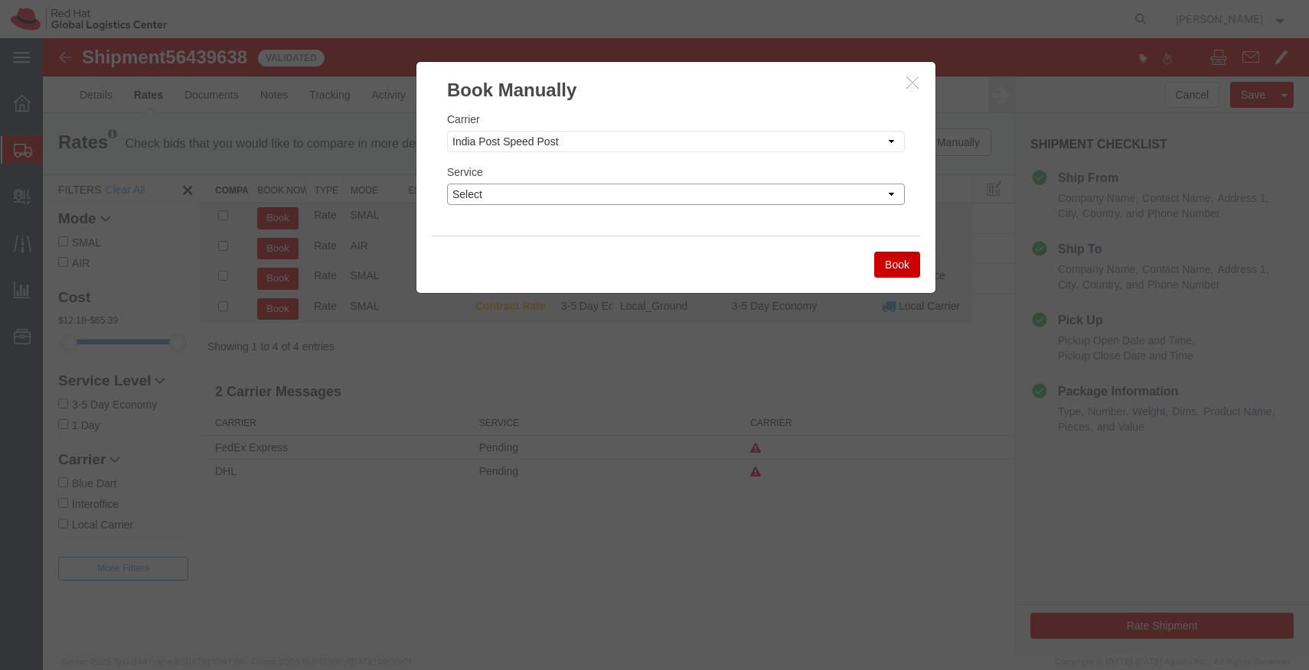
click at [682, 191] on select "Select Air" at bounding box center [676, 194] width 458 height 21
select select "29222"
click at [447, 184] on select "Select Air" at bounding box center [676, 194] width 458 height 21
click at [890, 268] on button "Book" at bounding box center [897, 265] width 46 height 26
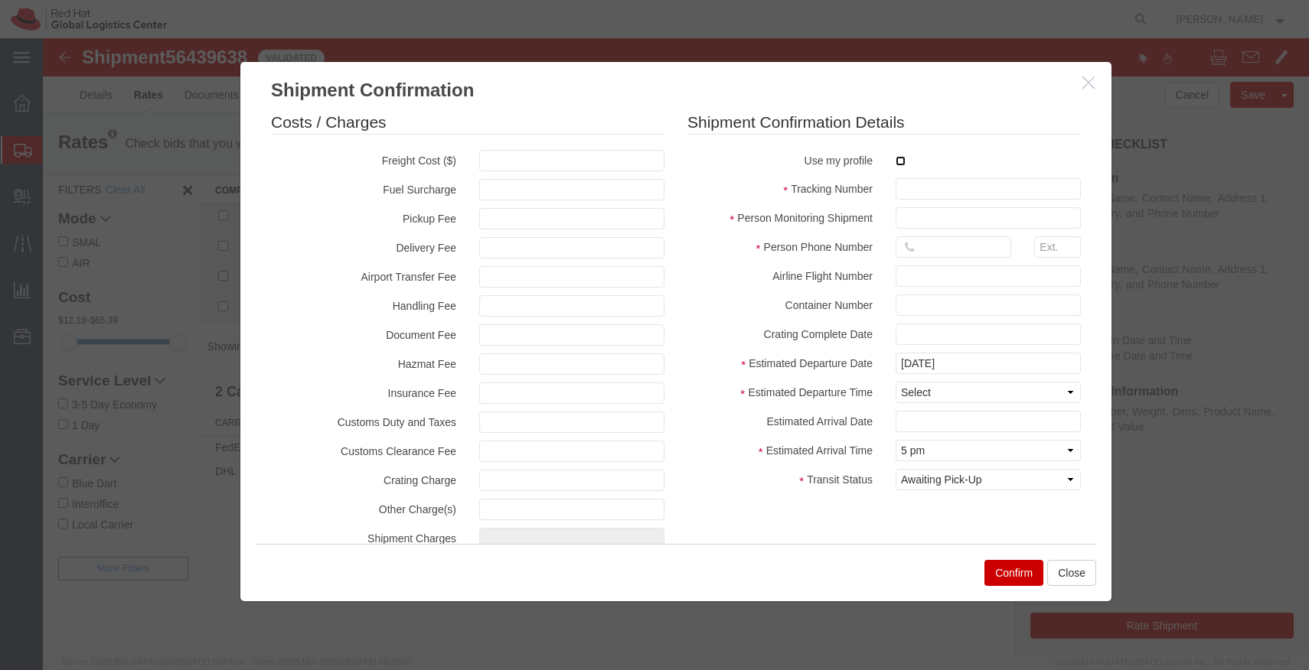
click at [895, 165] on input "checkbox" at bounding box center [900, 161] width 10 height 10
checkbox input "true"
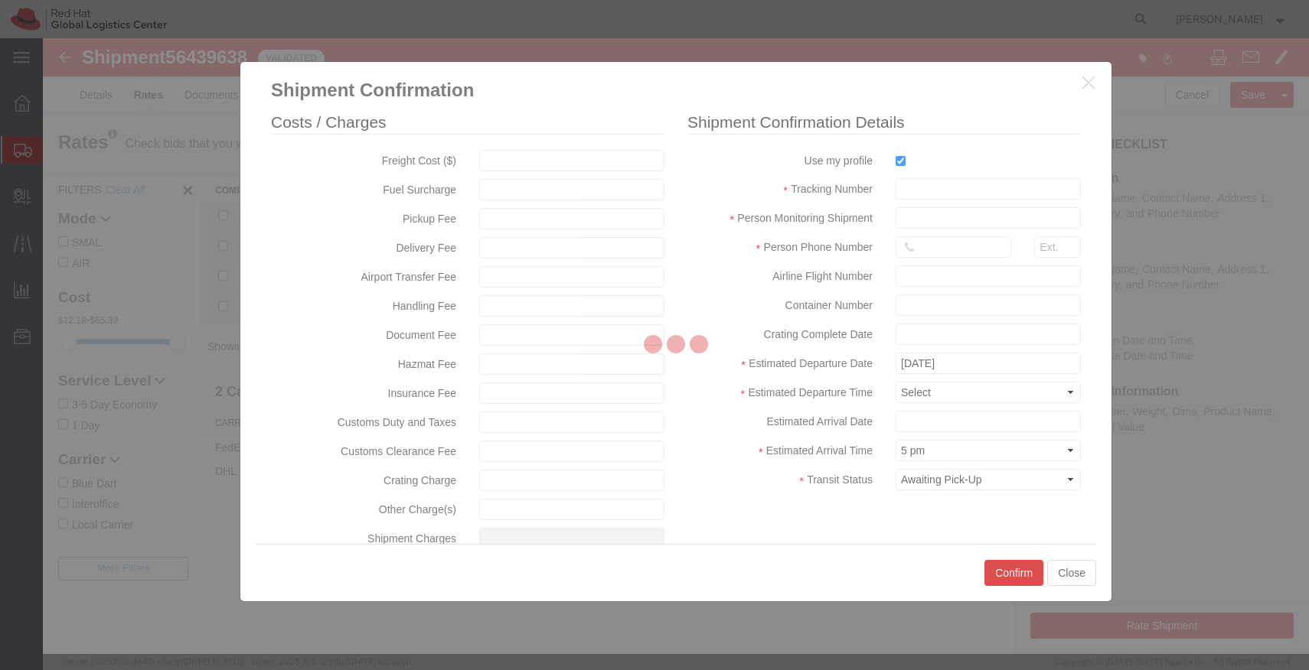
click at [895, 165] on div at bounding box center [676, 346] width 1266 height 616
type input "[PERSON_NAME]"
type input "[PHONE_NUMBER]"
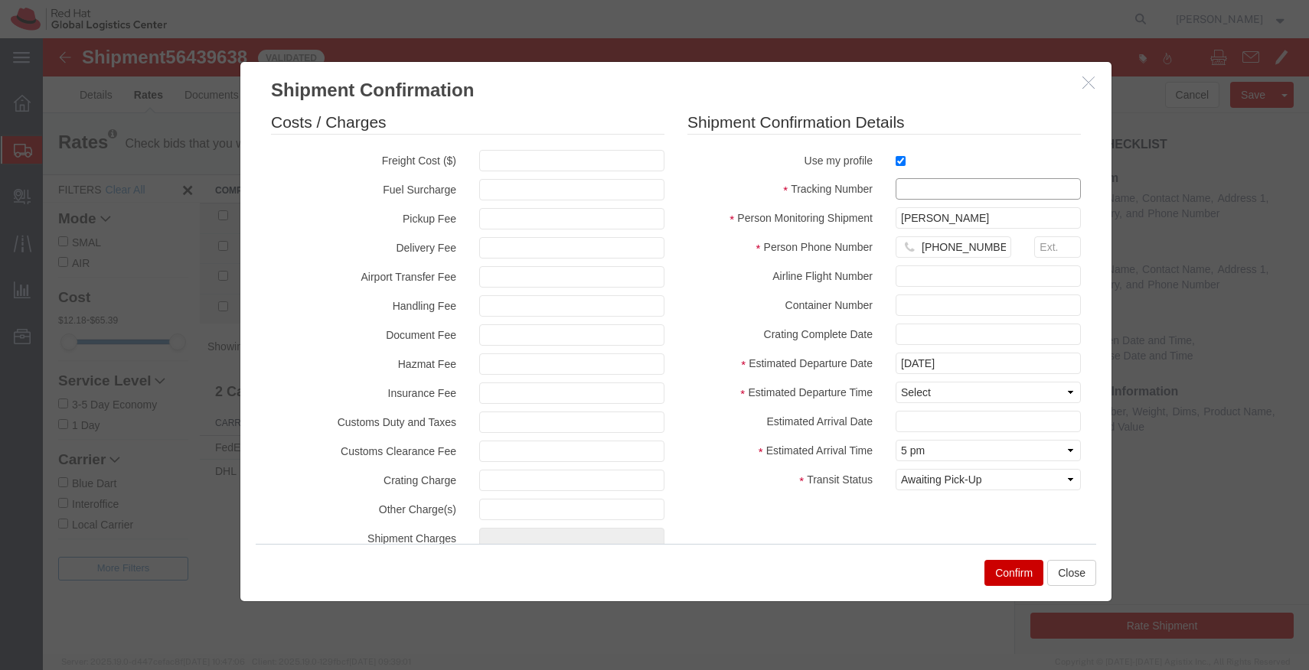
click at [900, 185] on input "text" at bounding box center [987, 188] width 185 height 21
paste input "EM387345460IN"
type input "EM387345460IN"
click at [946, 396] on select "Select Midnight 1 am 2 am 3 am 4 am 5 am 6 am 7 am 8 am 9 am 10 am 11 am 12 Noo…" at bounding box center [987, 392] width 185 height 21
select select "1200"
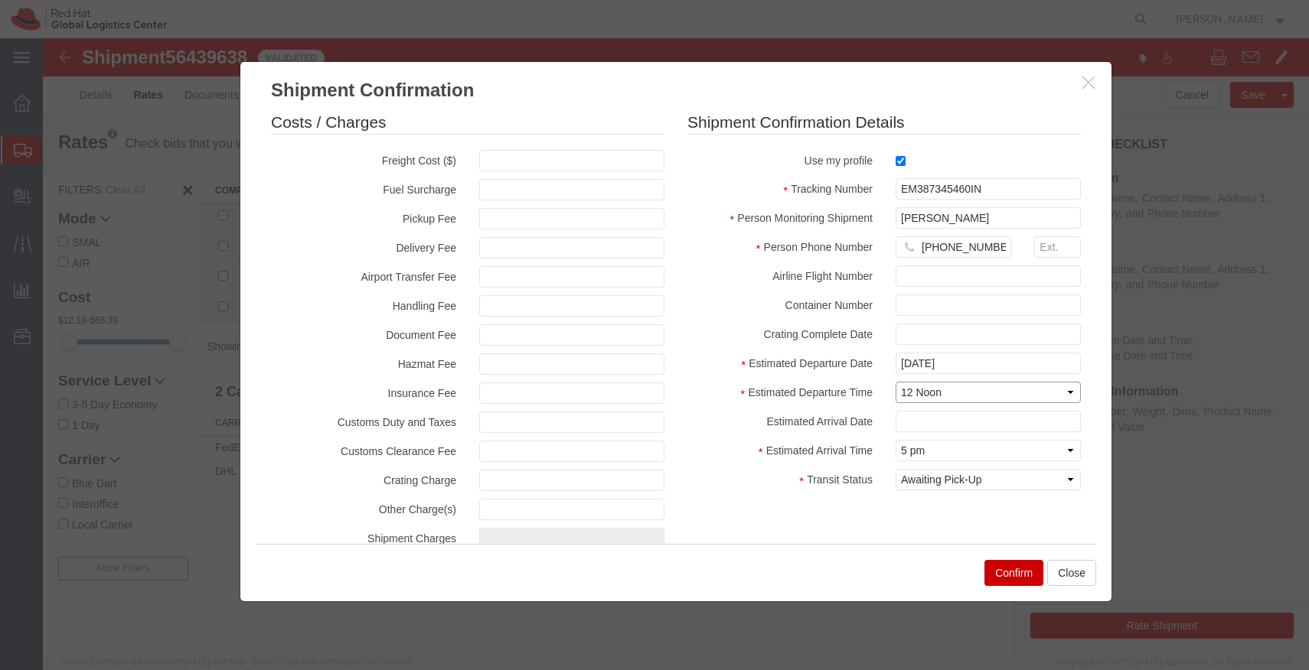
click at [895, 382] on select "Select Midnight 1 am 2 am 3 am 4 am 5 am 6 am 7 am 8 am 9 am 10 am 11 am 12 Noo…" at bounding box center [987, 392] width 185 height 21
click at [964, 478] on select "Select Arrival Notice Available Arrival Notice Imported Arrive at Delivery Loca…" at bounding box center [987, 479] width 185 height 21
select select "DELIVRED"
click at [895, 469] on select "Select Arrival Notice Available Arrival Notice Imported Arrive at Delivery Loca…" at bounding box center [987, 479] width 185 height 21
click at [1009, 576] on button "Confirm" at bounding box center [1013, 573] width 59 height 26
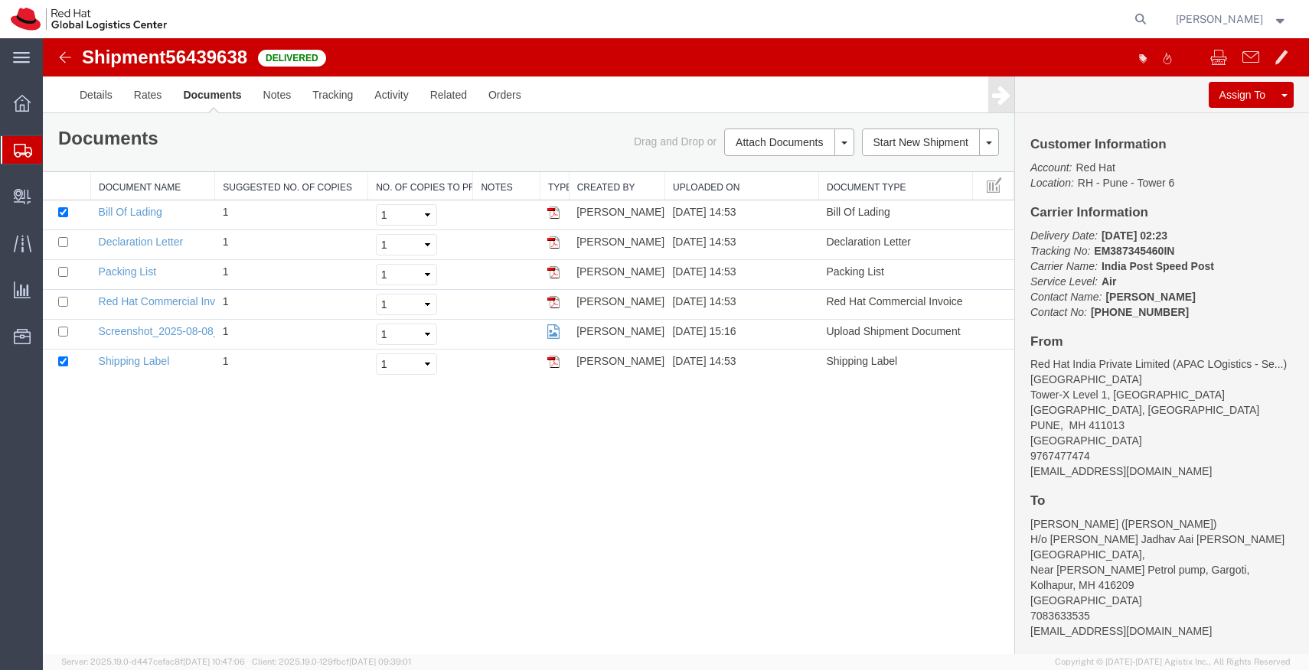
click at [21, 146] on icon at bounding box center [23, 151] width 18 height 14
